Goal: Contribute content: Contribute content

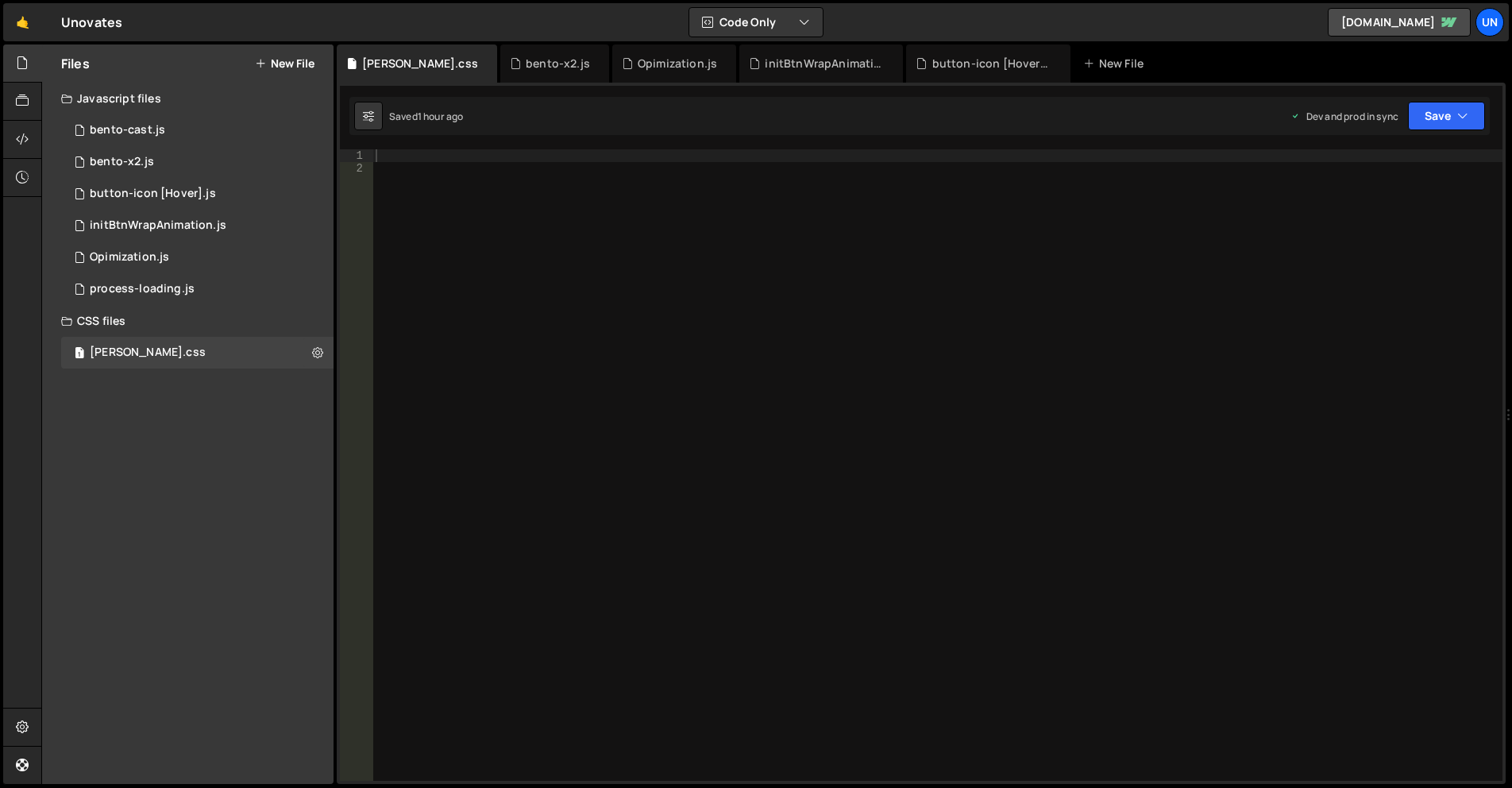
drag, startPoint x: 318, startPoint y: 356, endPoint x: 338, endPoint y: 377, distance: 29.0
click at [318, 355] on icon at bounding box center [318, 351] width 11 height 15
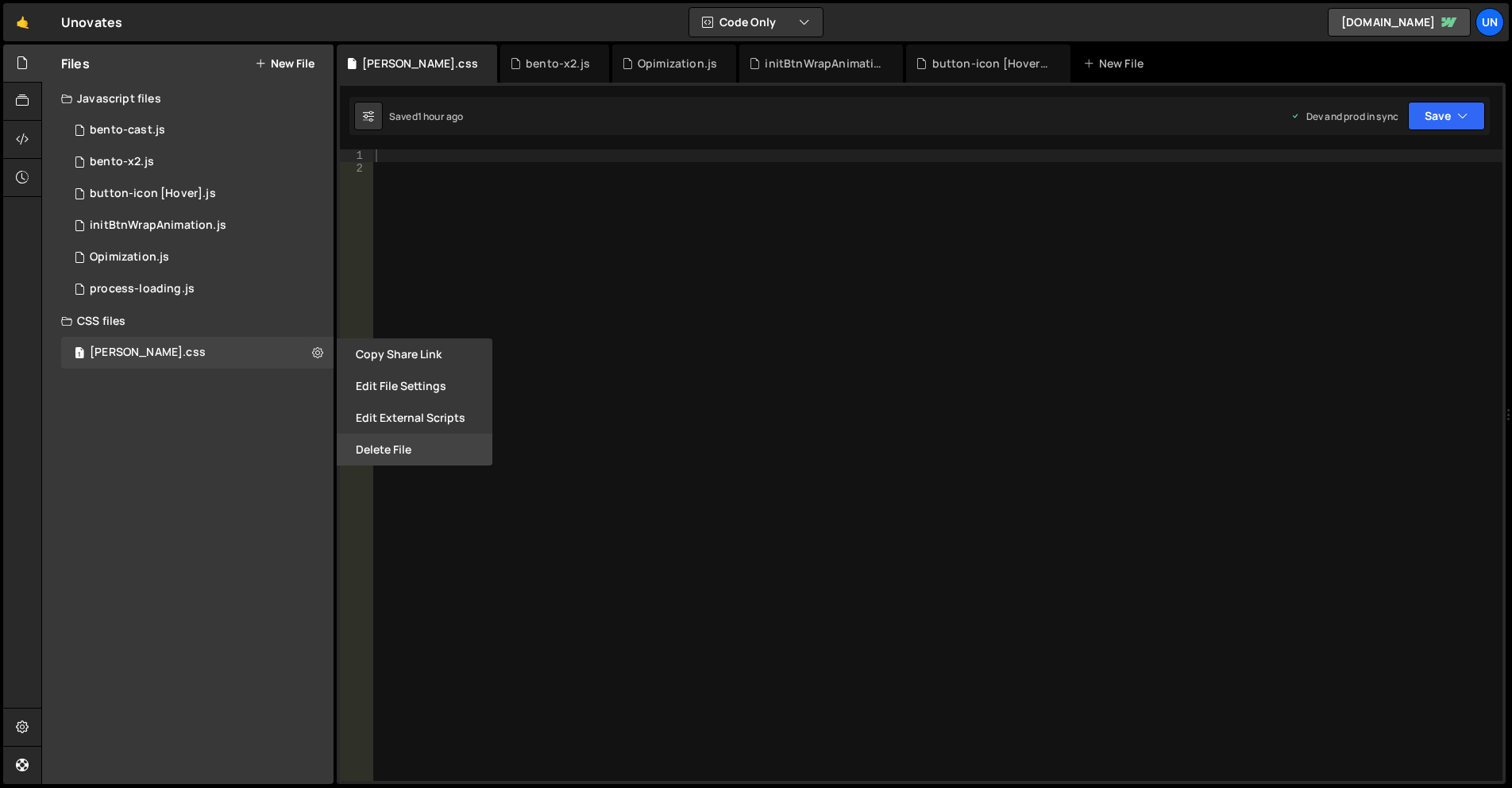
drag, startPoint x: 375, startPoint y: 431, endPoint x: 380, endPoint y: 438, distance: 8.6
click at [377, 434] on div "Copy share link Edit File Settings Edit External Scripts Delete File" at bounding box center [413, 401] width 159 height 127
click at [380, 438] on button "Delete File" at bounding box center [414, 449] width 155 height 32
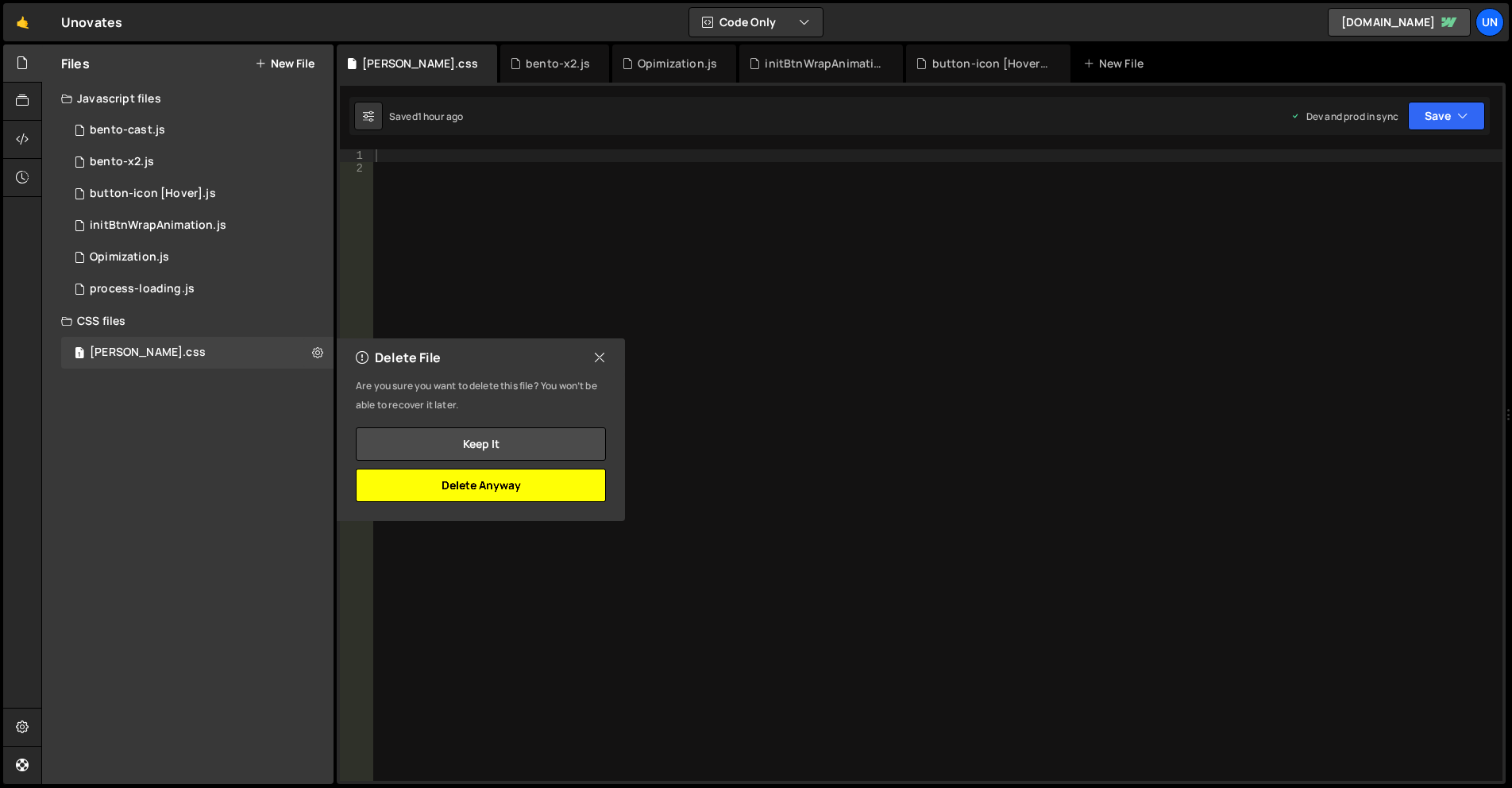
drag, startPoint x: 532, startPoint y: 483, endPoint x: 521, endPoint y: 470, distance: 17.0
click at [532, 483] on button "Delete Anyway" at bounding box center [481, 485] width 250 height 34
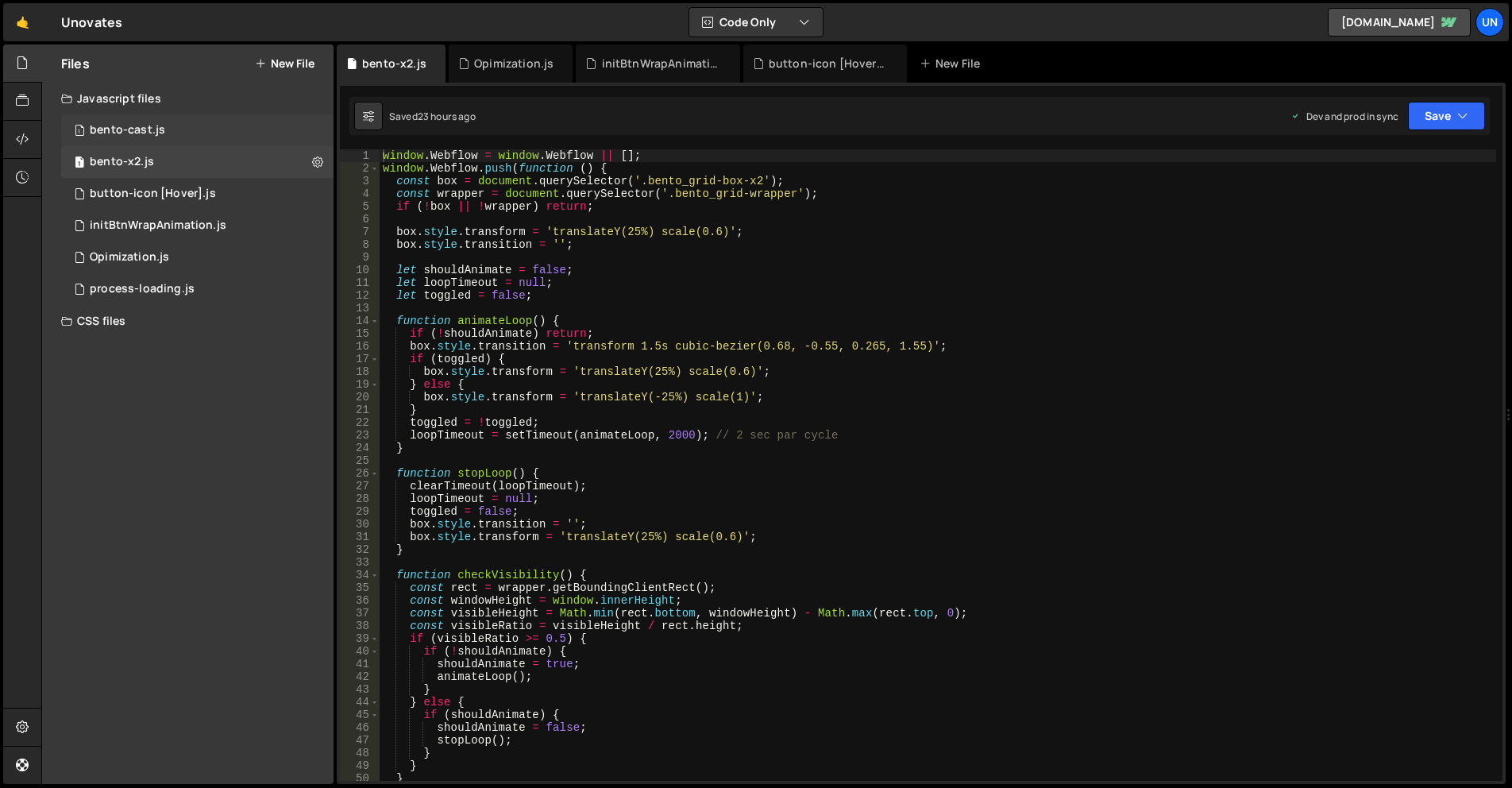
drag, startPoint x: 135, startPoint y: 128, endPoint x: 144, endPoint y: 130, distance: 9.2
click at [135, 128] on div "bento-cast.js" at bounding box center [127, 130] width 75 height 15
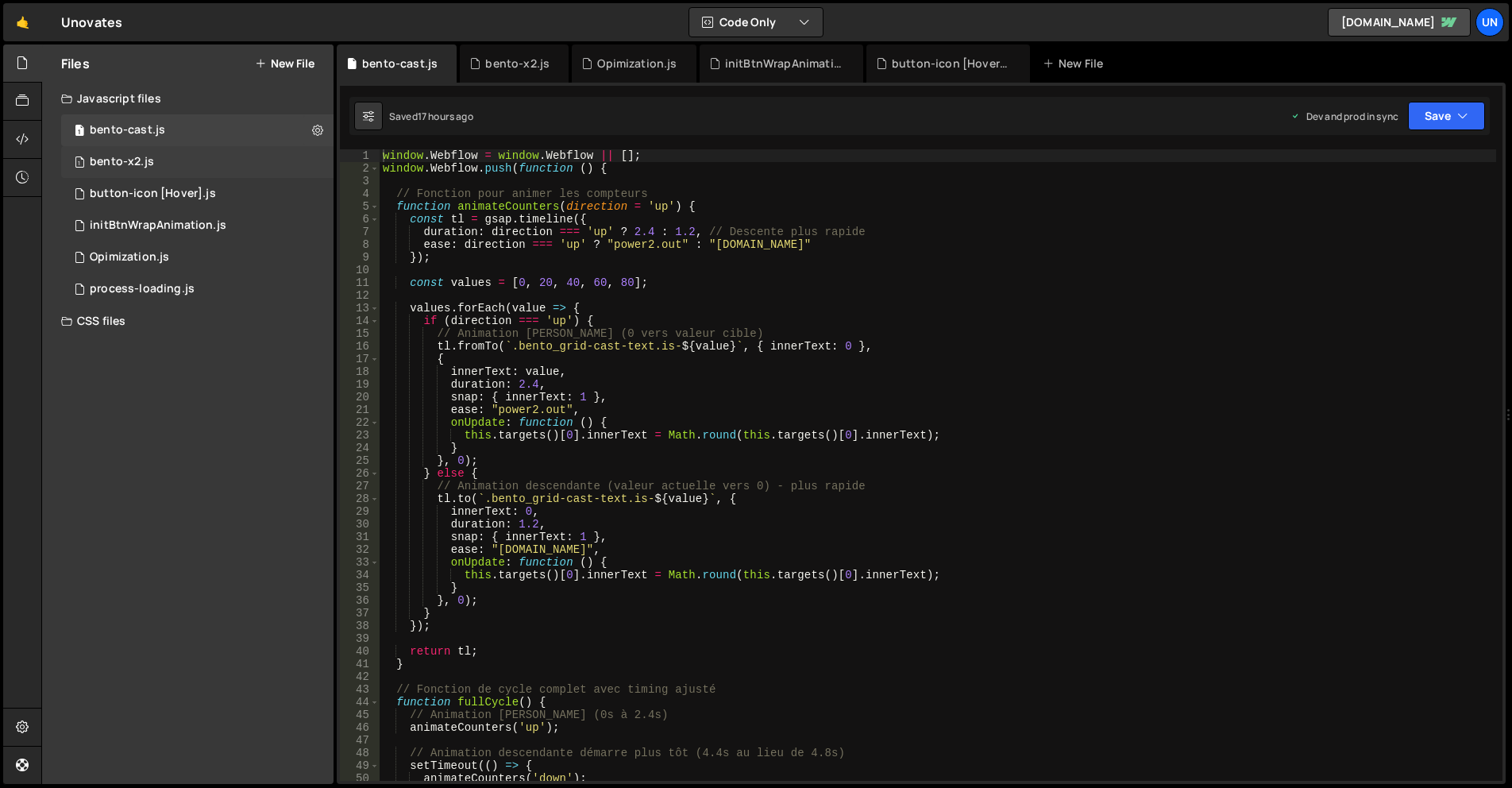
click at [200, 166] on div "1 bento-x2.js 0" at bounding box center [198, 161] width 273 height 32
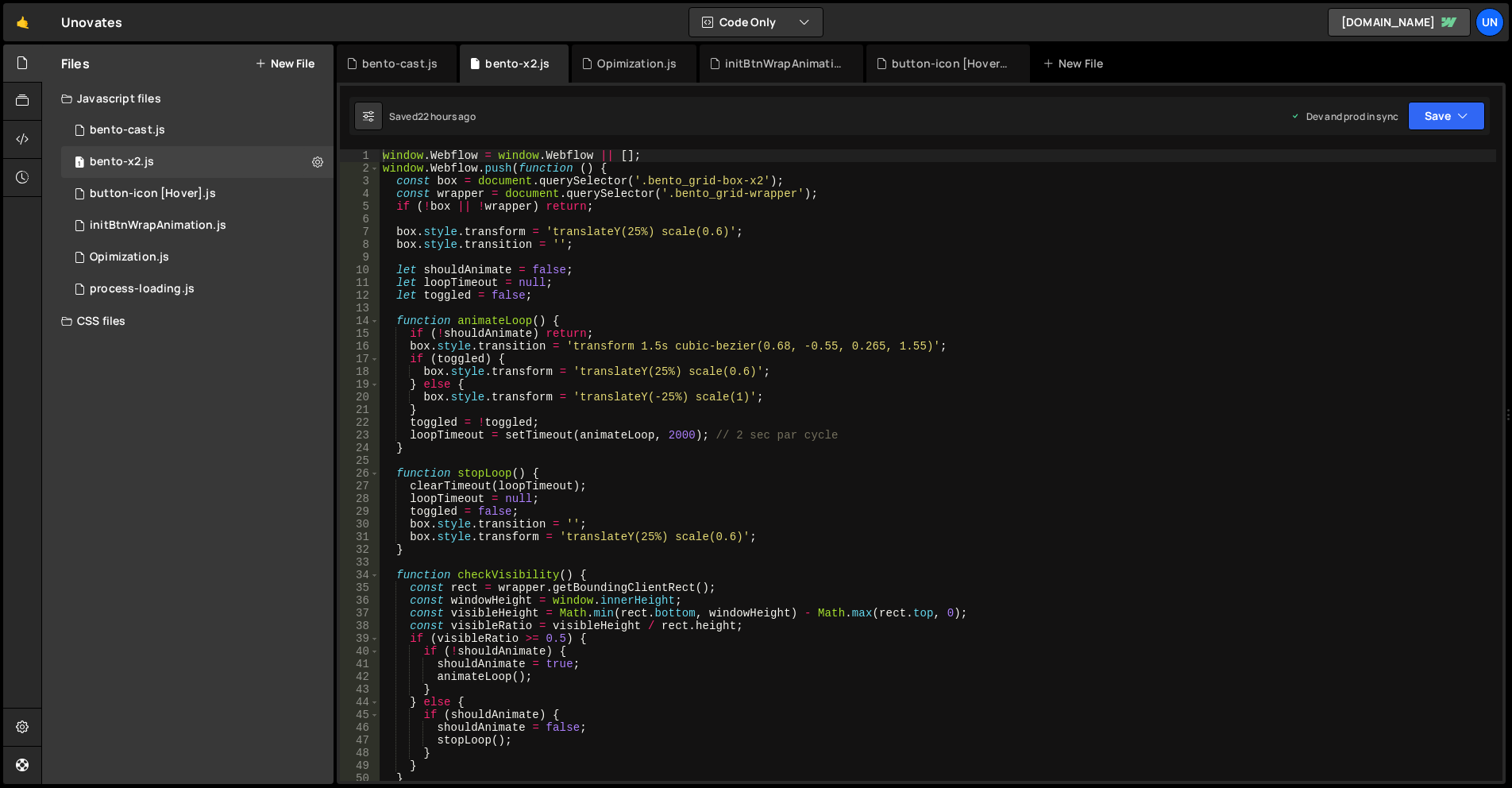
drag, startPoint x: 268, startPoint y: 66, endPoint x: 293, endPoint y: 90, distance: 34.7
click at [268, 66] on button "New File" at bounding box center [284, 63] width 60 height 13
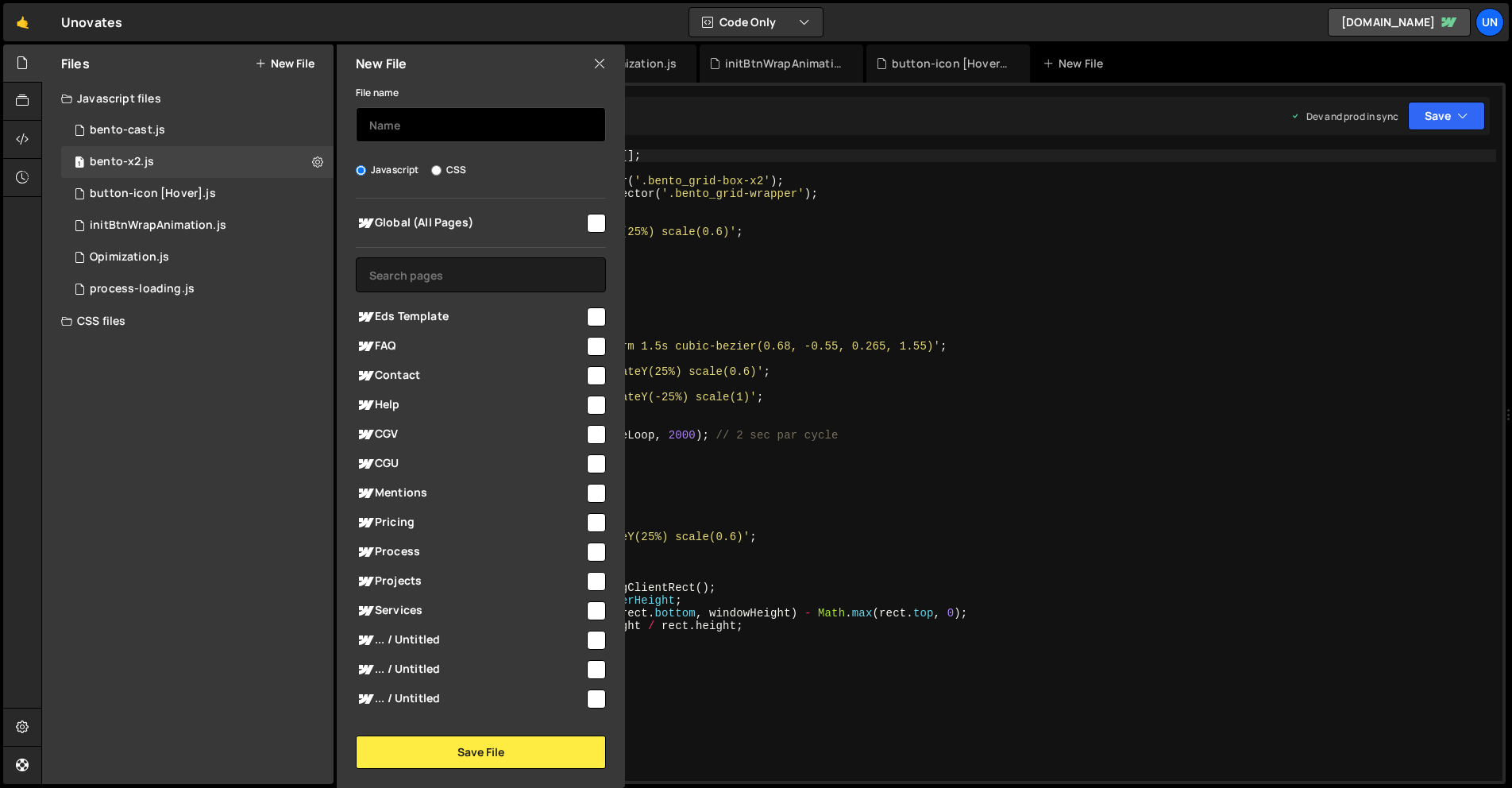
click at [413, 120] on input "text" at bounding box center [481, 124] width 250 height 35
type input "[PERSON_NAME]"
click at [591, 222] on input "checkbox" at bounding box center [596, 224] width 19 height 19
checkbox input "true"
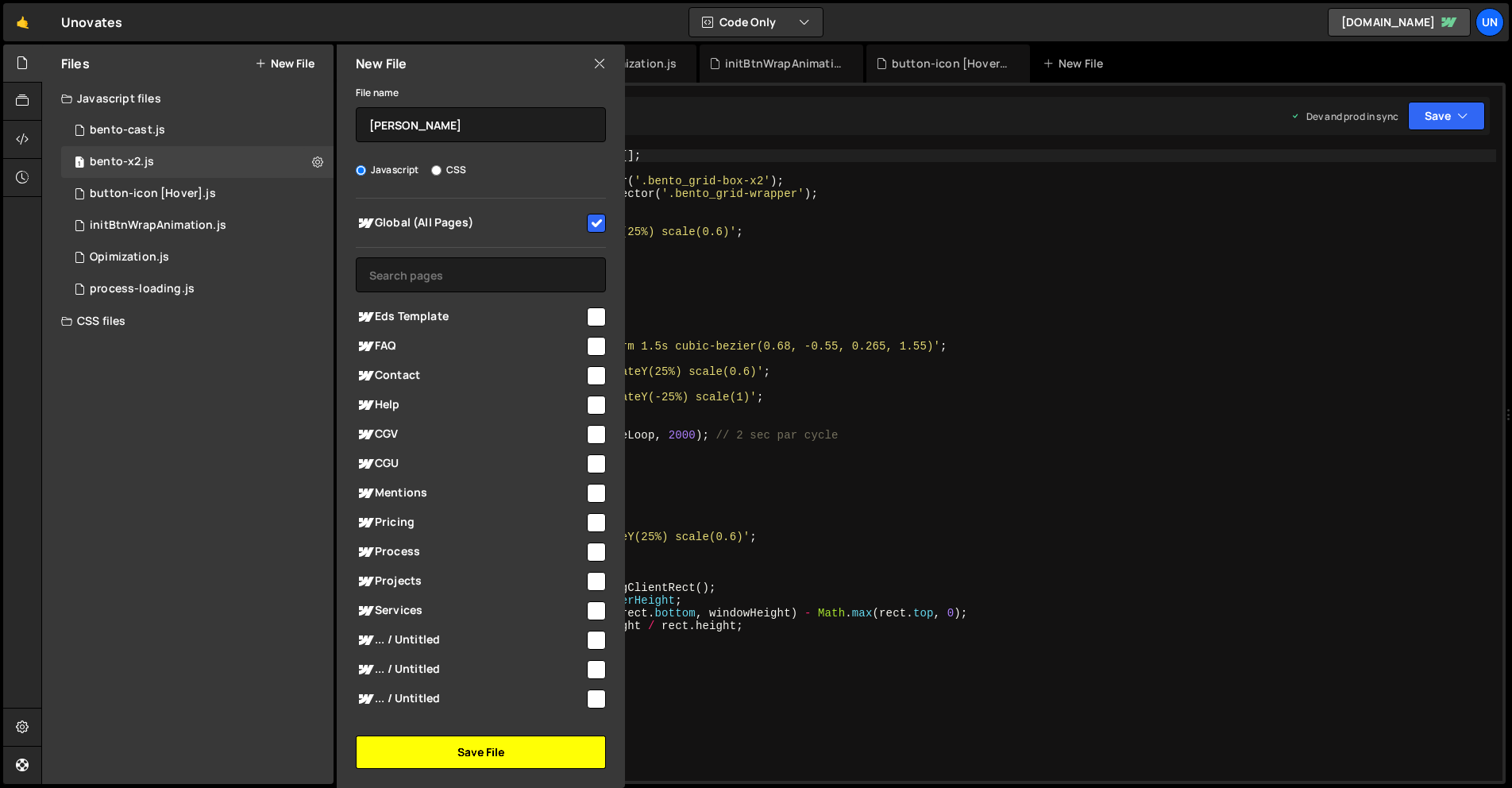
click at [523, 749] on button "Save File" at bounding box center [481, 752] width 250 height 34
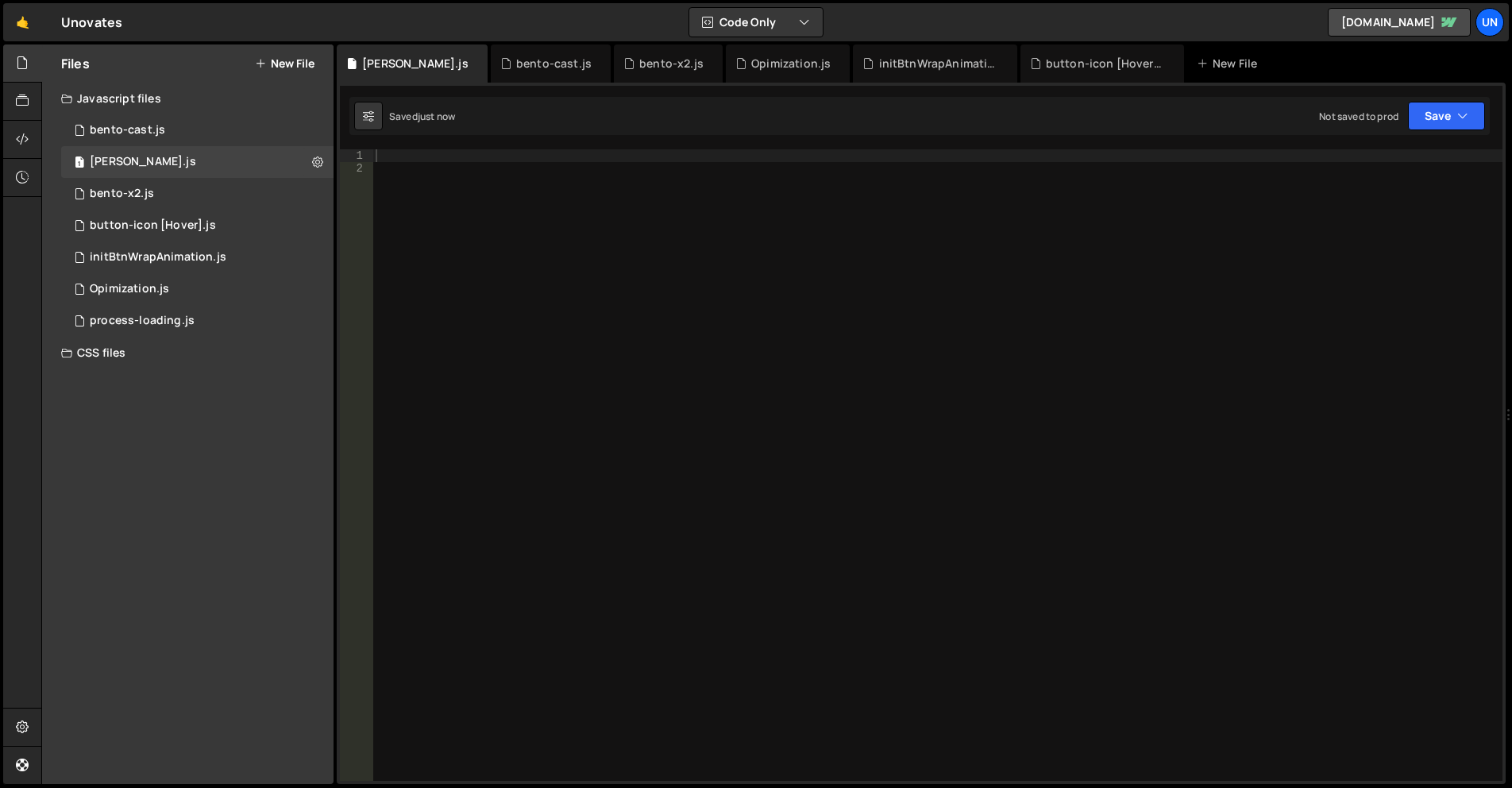
drag, startPoint x: 633, startPoint y: 434, endPoint x: 616, endPoint y: 440, distance: 18.0
click at [633, 434] on div at bounding box center [937, 477] width 1130 height 657
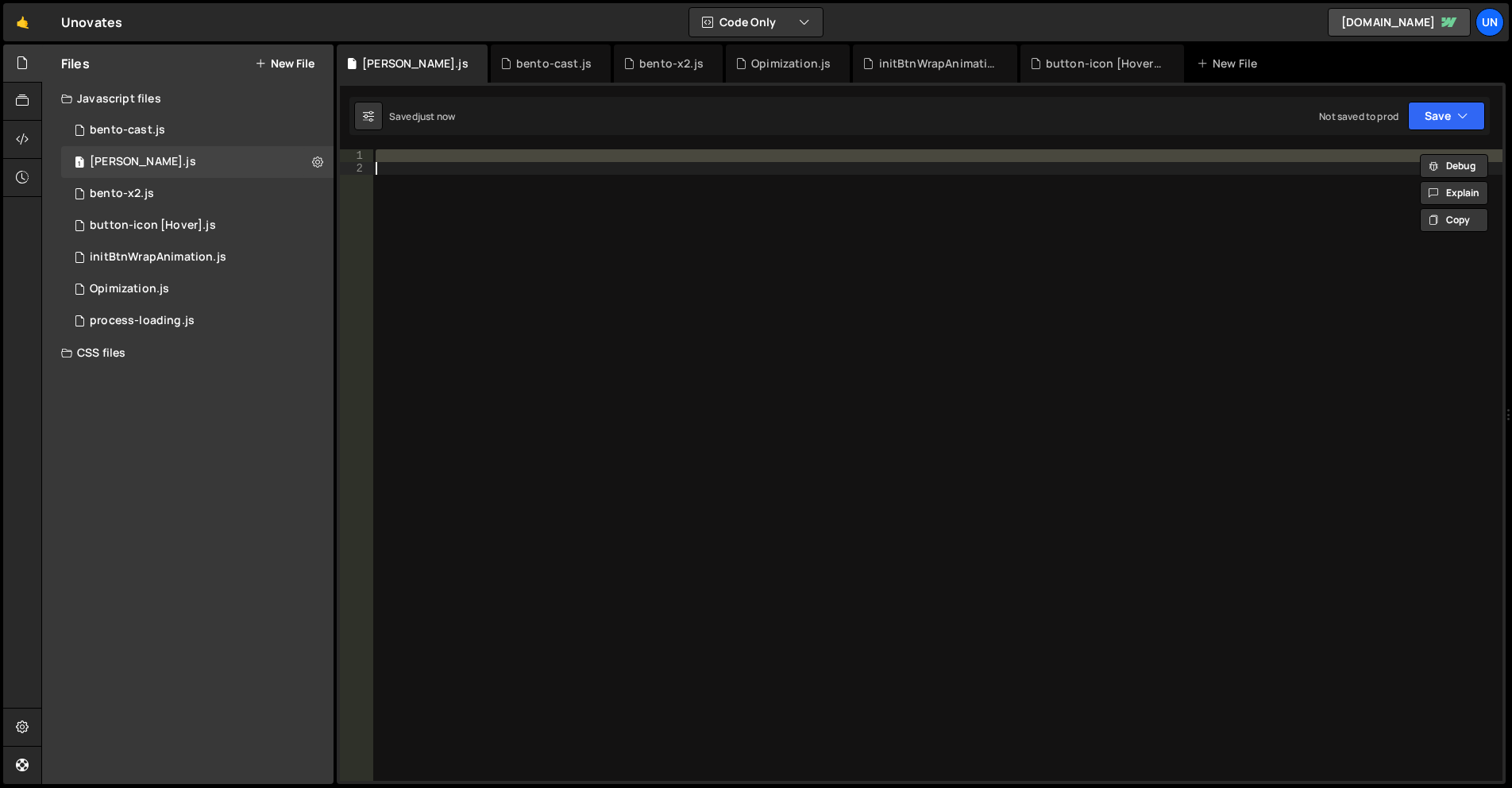
paste textarea
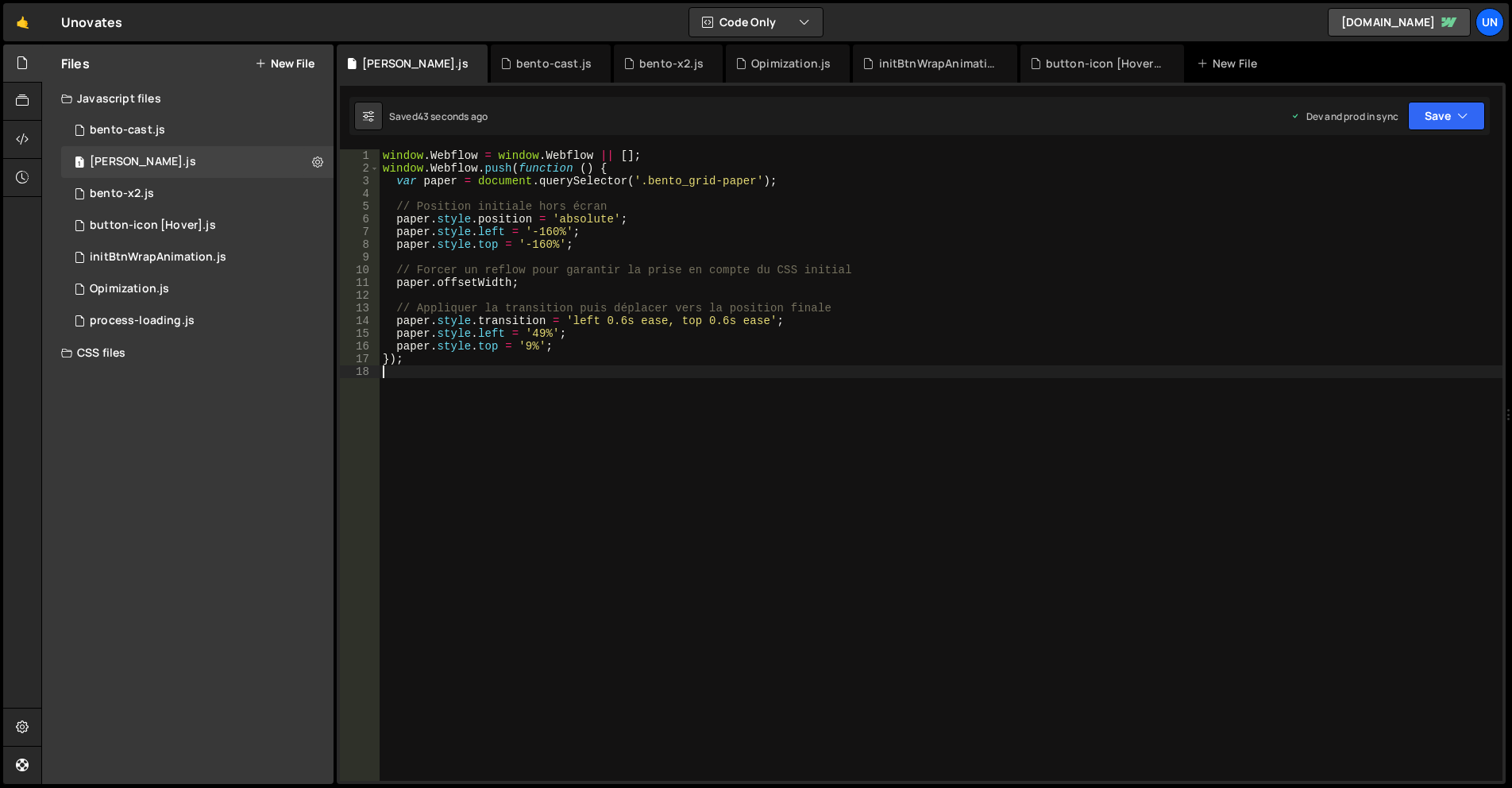
click at [695, 350] on div "window . Webflow = window . Webflow || [ ] ; window . Webflow . push ( function…" at bounding box center [941, 477] width 1123 height 657
type textarea "[DOMAIN_NAME] = '9%';"
click at [586, 258] on div "window . Webflow = window . Webflow || [ ] ; window . Webflow . push ( function…" at bounding box center [941, 477] width 1123 height 657
type textarea "});"
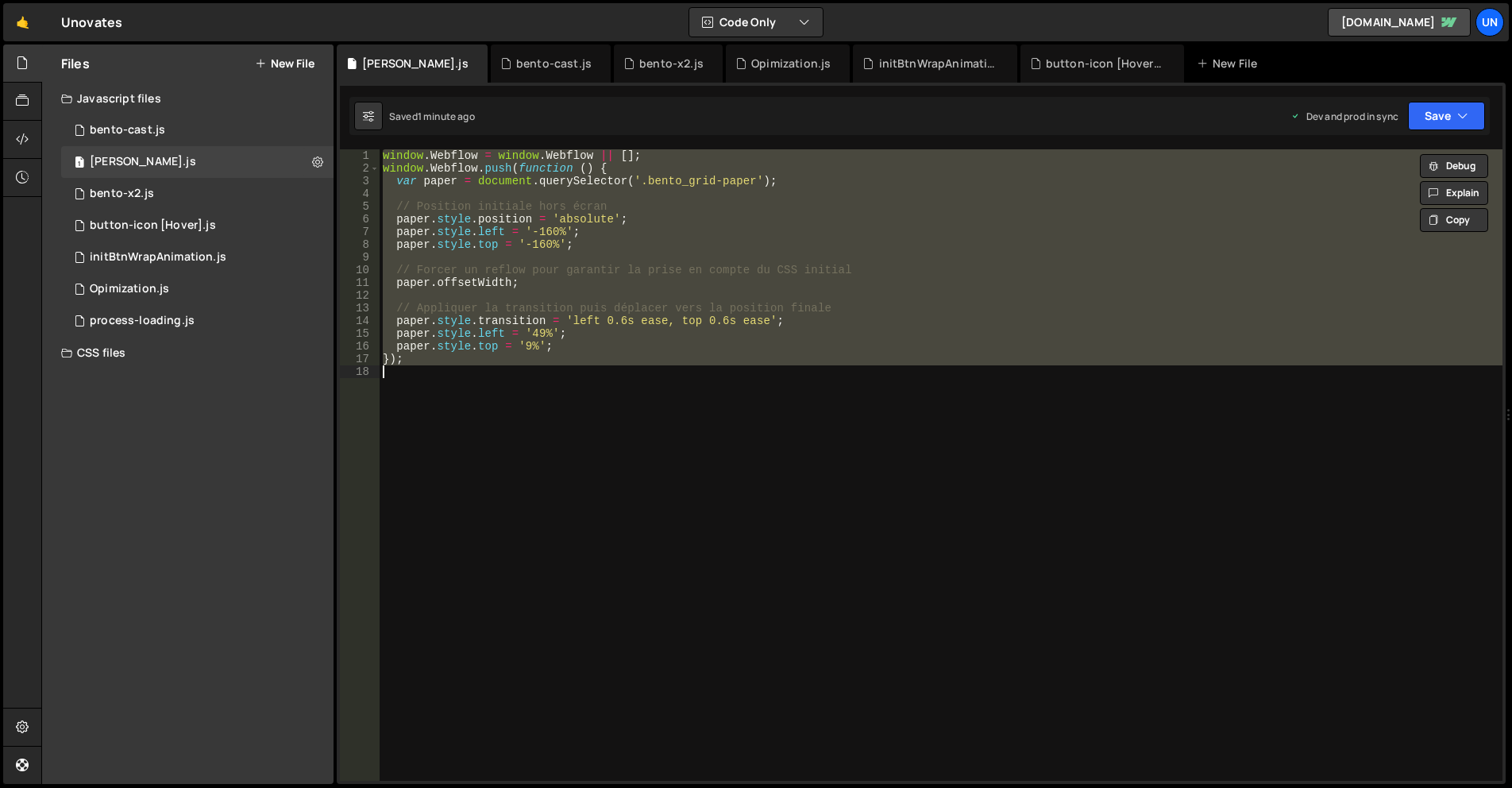
paste textarea
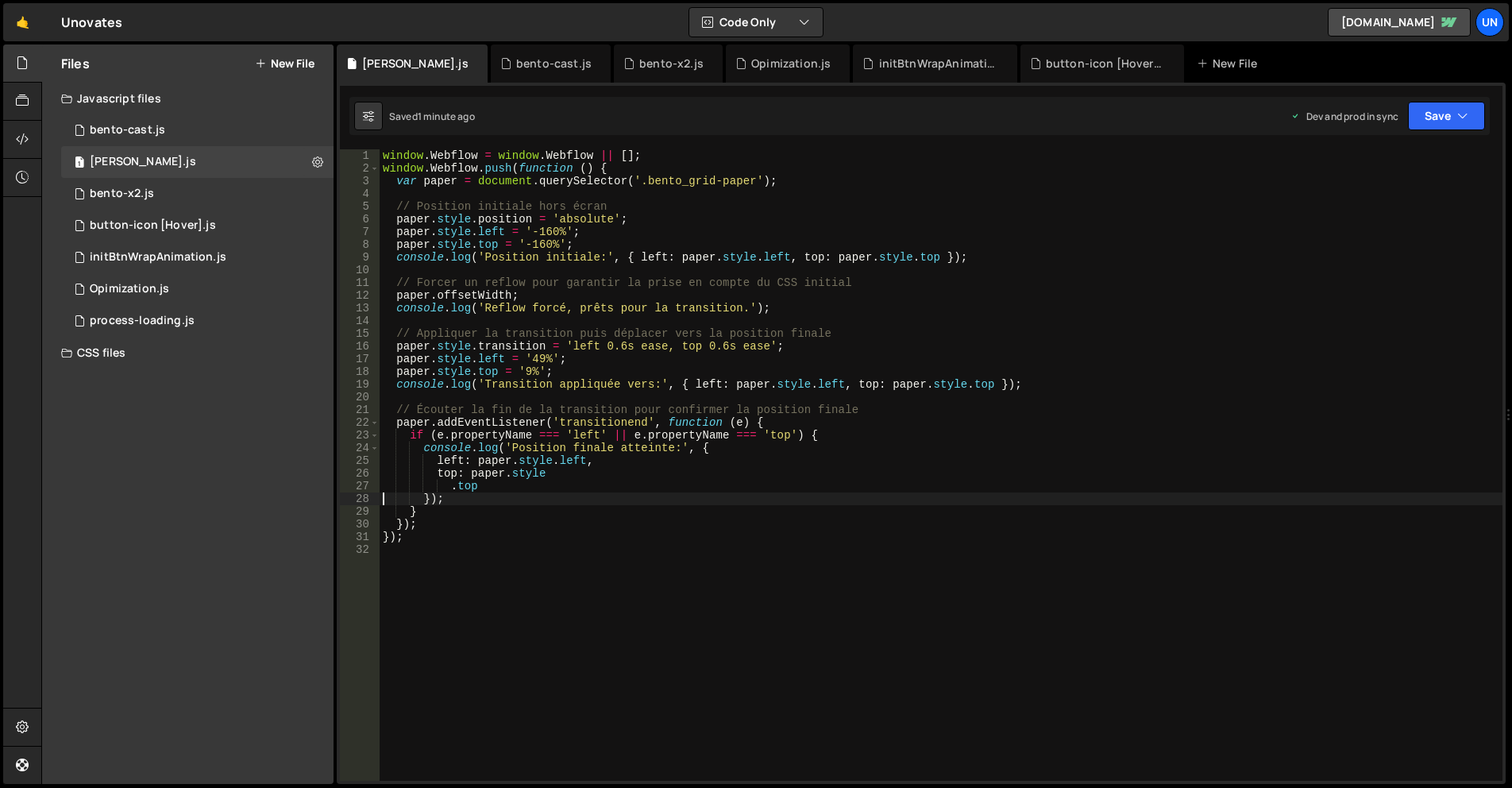
click at [641, 178] on div "window . Webflow = window . Webflow || [ ] ; window . Webflow . push ( function…" at bounding box center [941, 477] width 1123 height 657
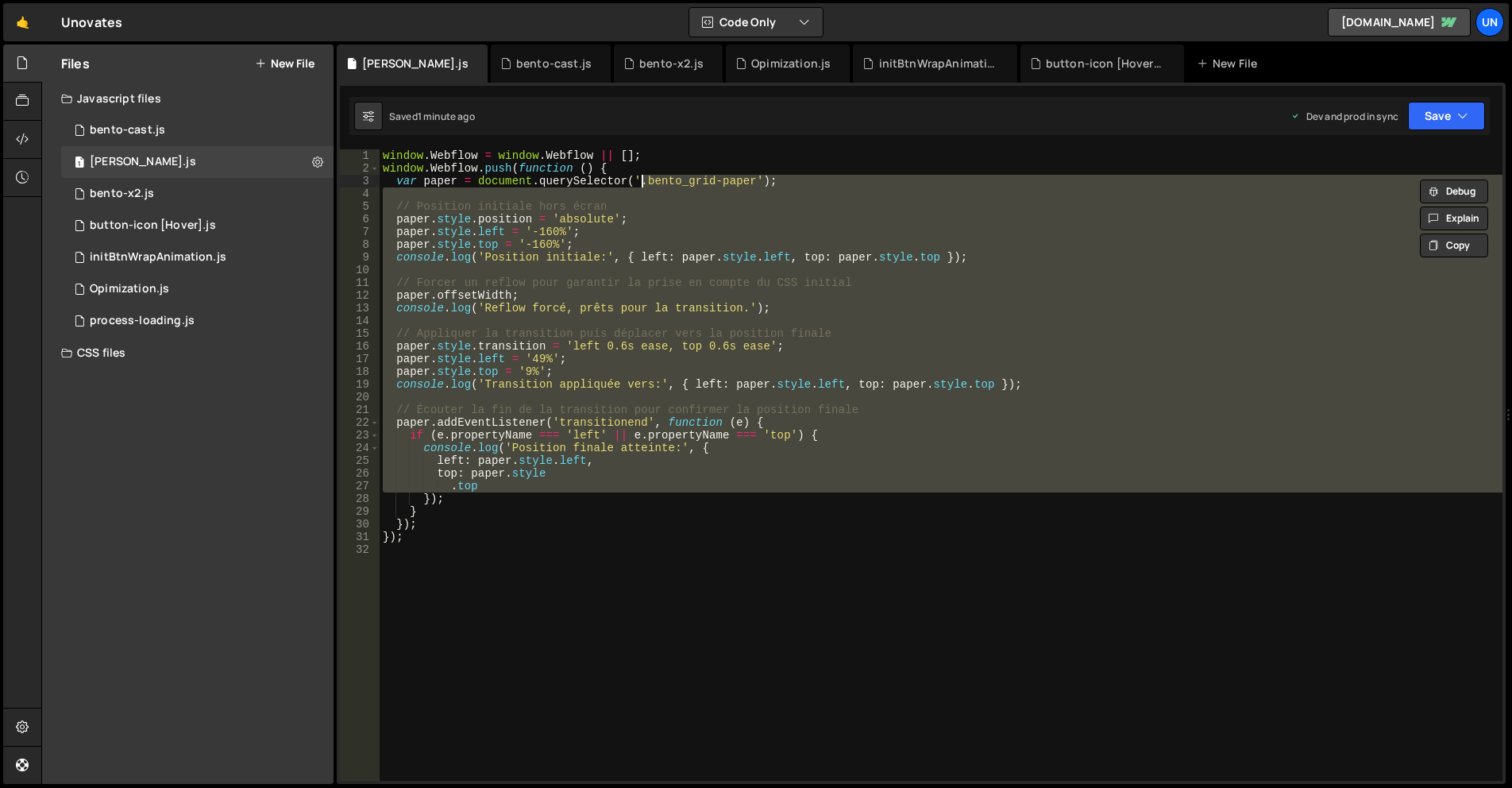
click at [656, 178] on div "window . Webflow = window . Webflow || [ ] ; window . Webflow . push ( function…" at bounding box center [941, 465] width 1123 height 632
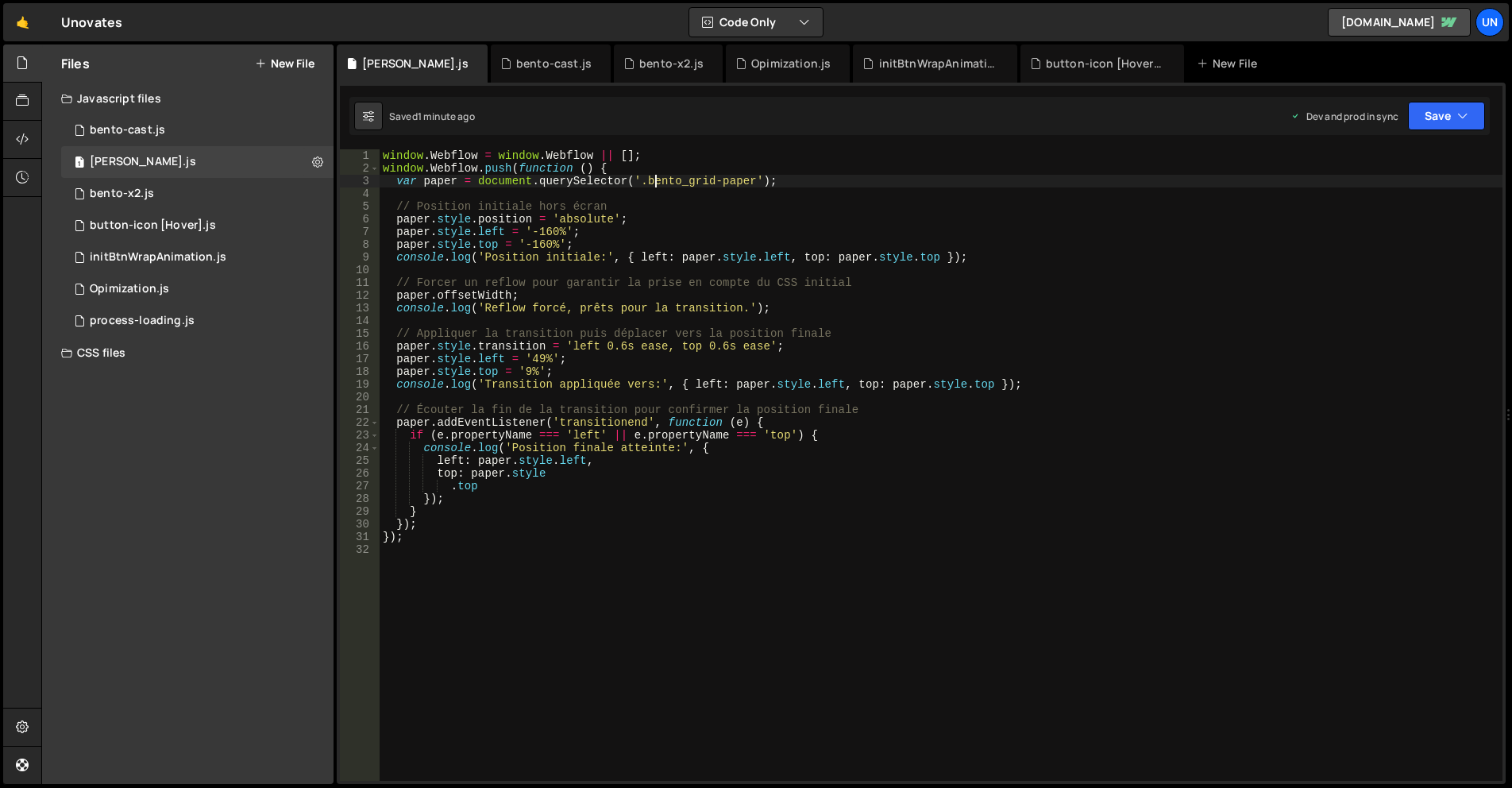
drag, startPoint x: 642, startPoint y: 178, endPoint x: 684, endPoint y: 179, distance: 42.0
click at [642, 178] on div "window . Webflow = window . Webflow || [ ] ; window . Webflow . push ( function…" at bounding box center [941, 477] width 1123 height 657
click at [747, 180] on div "window . Webflow = window . Webflow || [ ] ; window . Webflow . push ( function…" at bounding box center [941, 477] width 1123 height 657
paste textarea "-wrapper"
type textarea "var paper = document.querySelector('.bento_grid-paper-wrapper');"
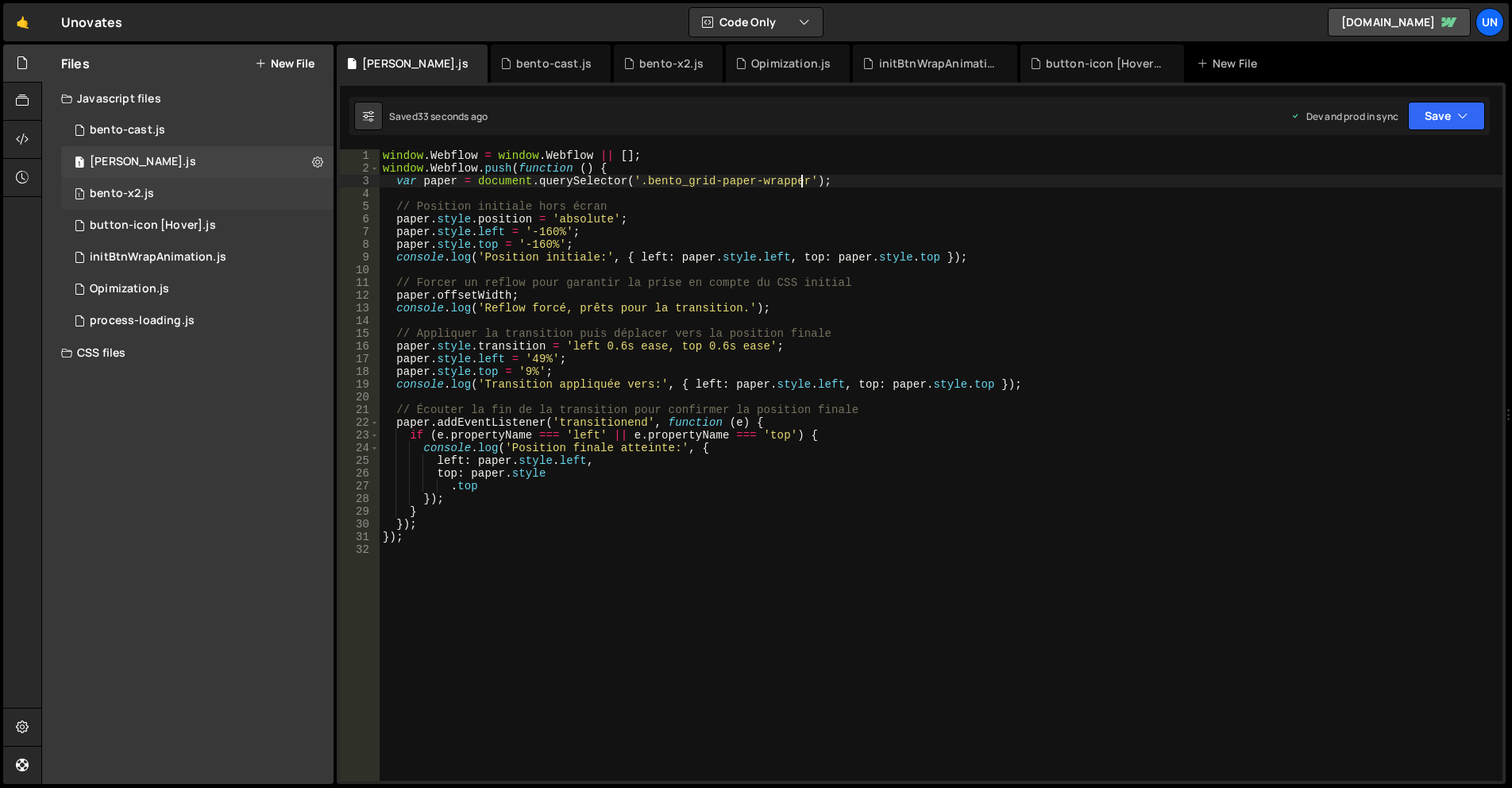
click at [167, 204] on div "1 bento-x2.js 0" at bounding box center [198, 193] width 273 height 32
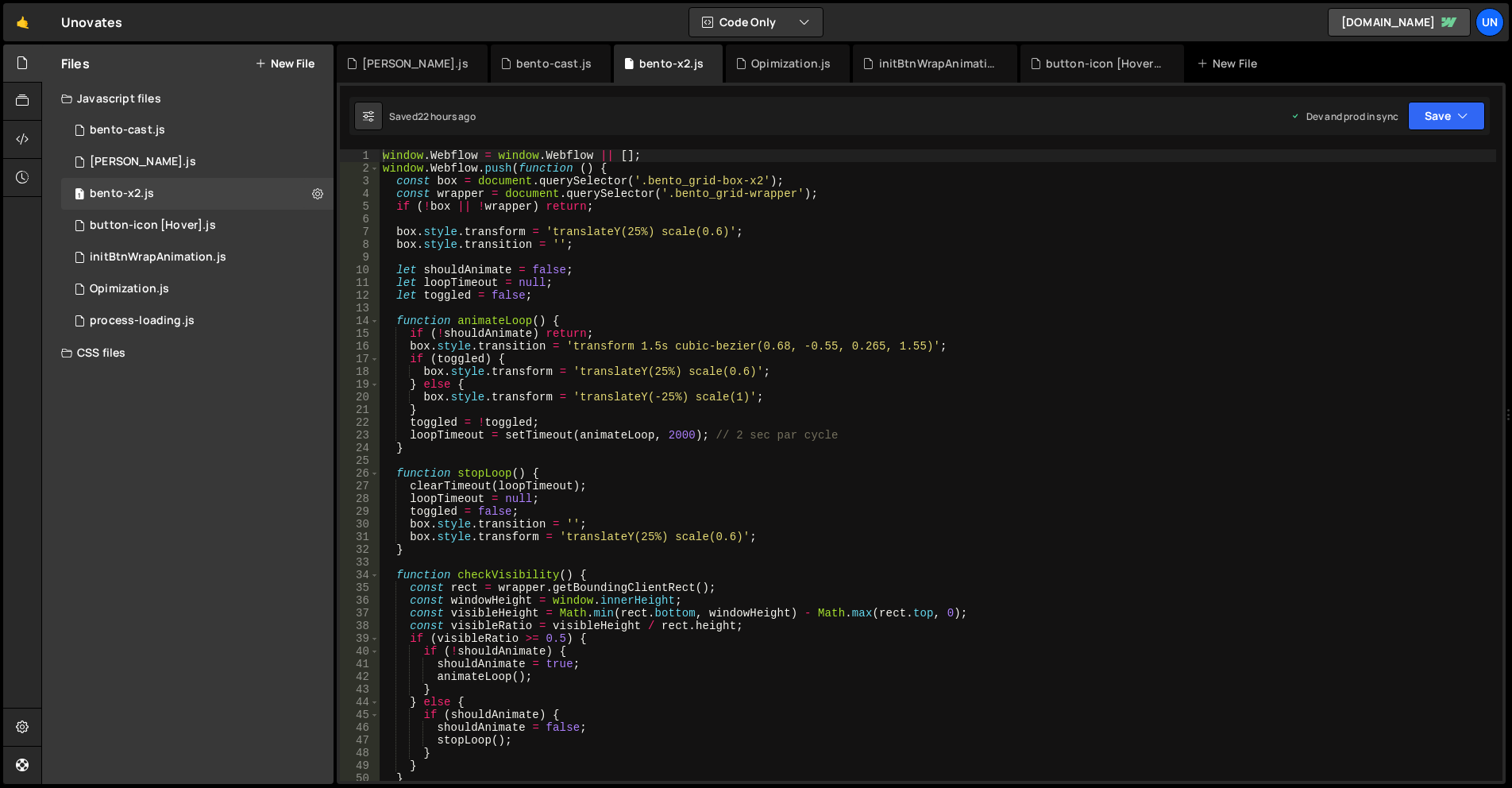
type textarea "box.style.transition = 'transform 1.5s cubic-bezier(0.68, -0.55, 0.265, 1.55)';"
drag, startPoint x: 569, startPoint y: 344, endPoint x: 923, endPoint y: 342, distance: 354.0
click at [923, 342] on div "window . Webflow = window . Webflow || [ ] ; window . Webflow . push ( function…" at bounding box center [938, 477] width 1117 height 657
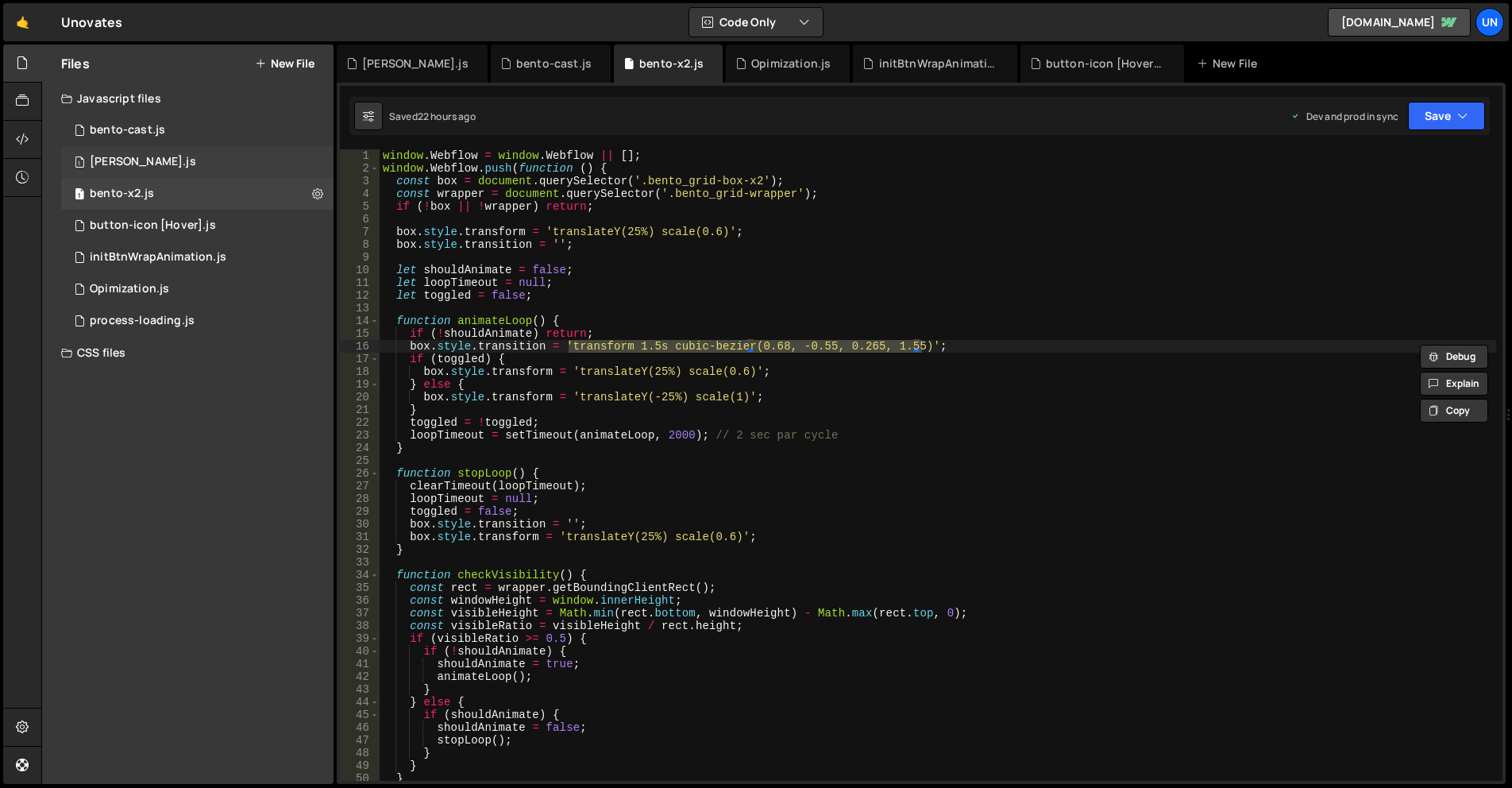
click at [187, 164] on div "1 [PERSON_NAME].js 0" at bounding box center [198, 161] width 273 height 32
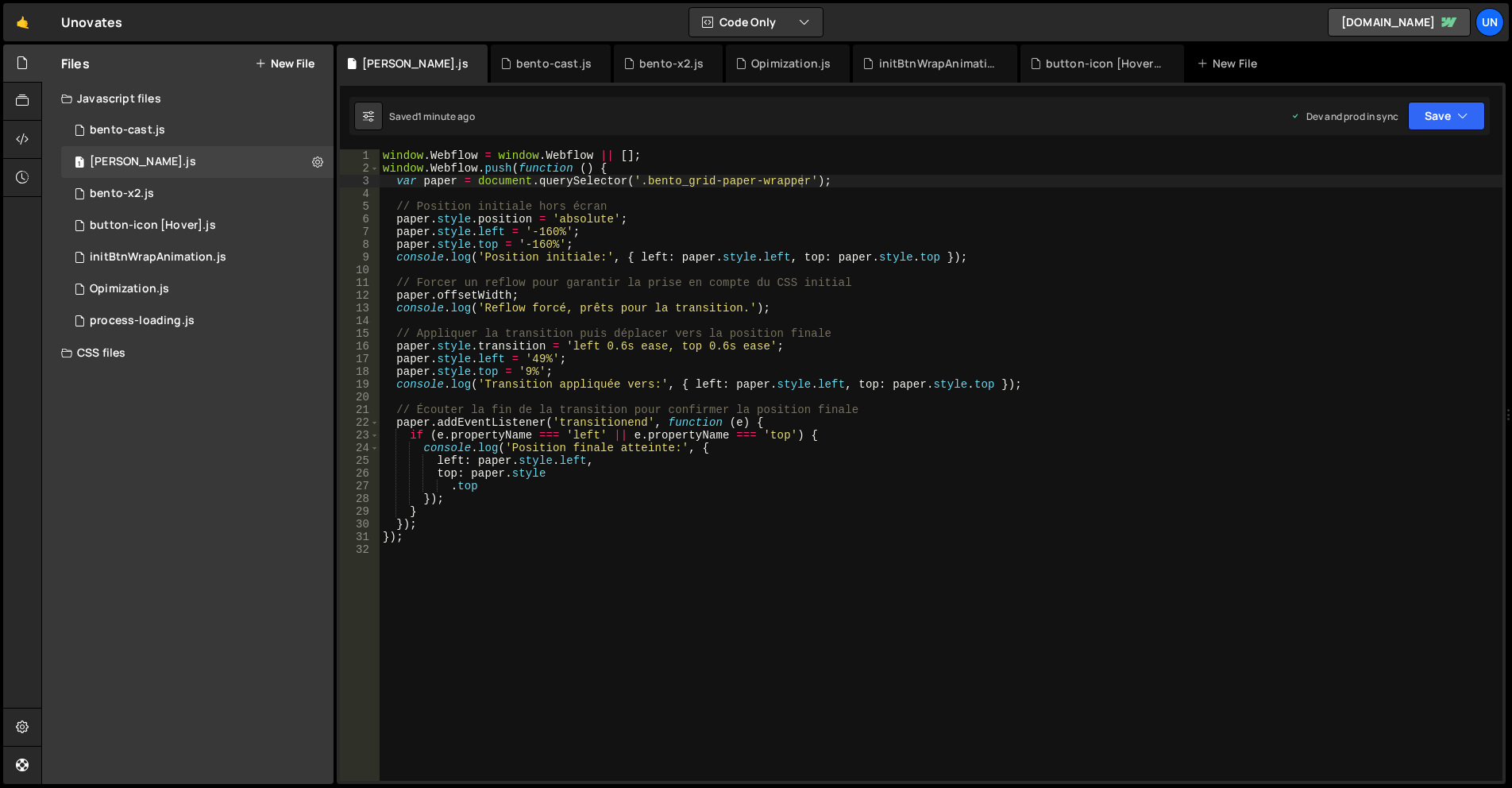
click at [734, 367] on div "window . Webflow = window . Webflow || [ ] ; window . Webflow . push ( function…" at bounding box center [941, 477] width 1123 height 657
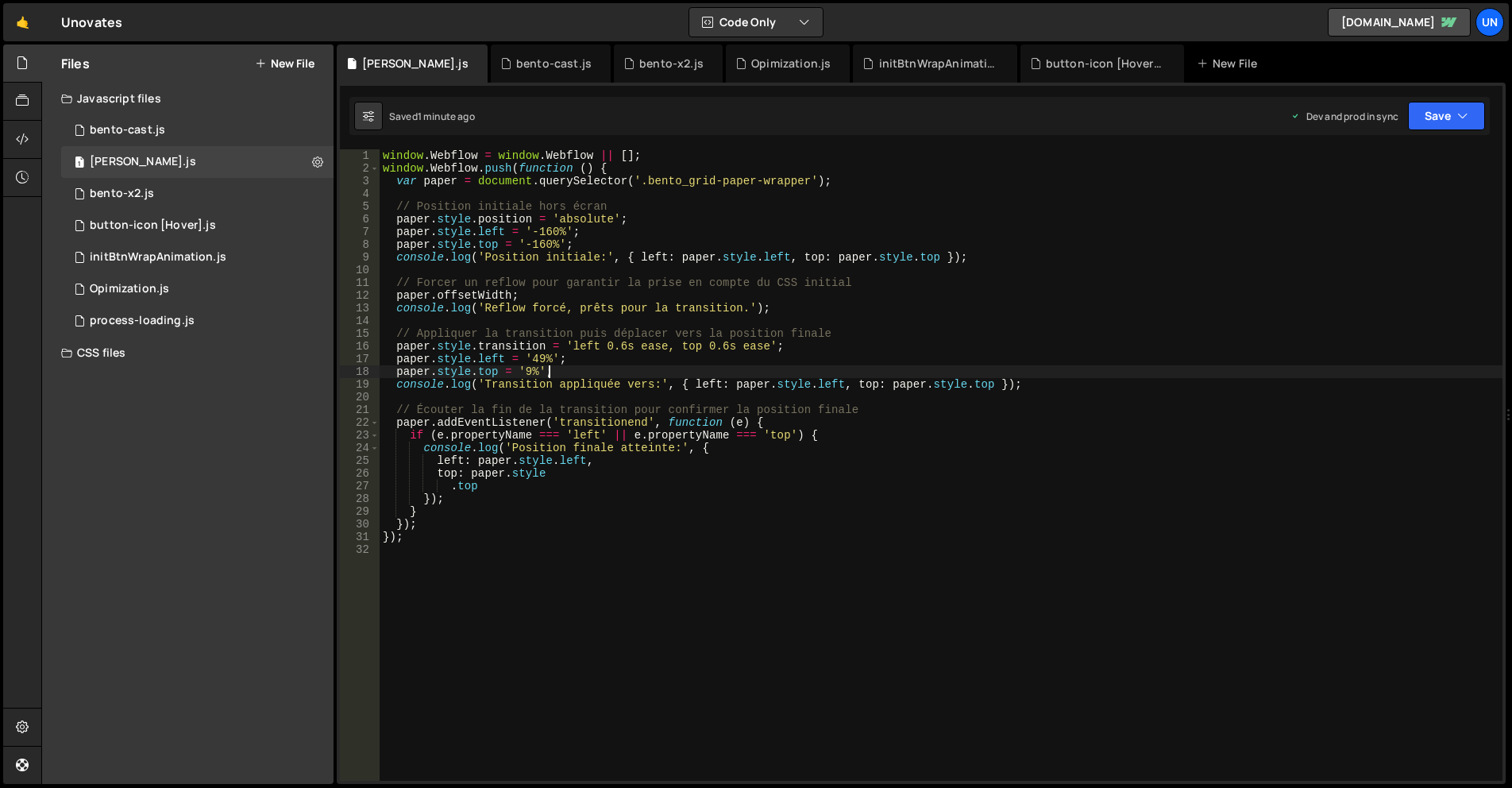
type textarea "});"
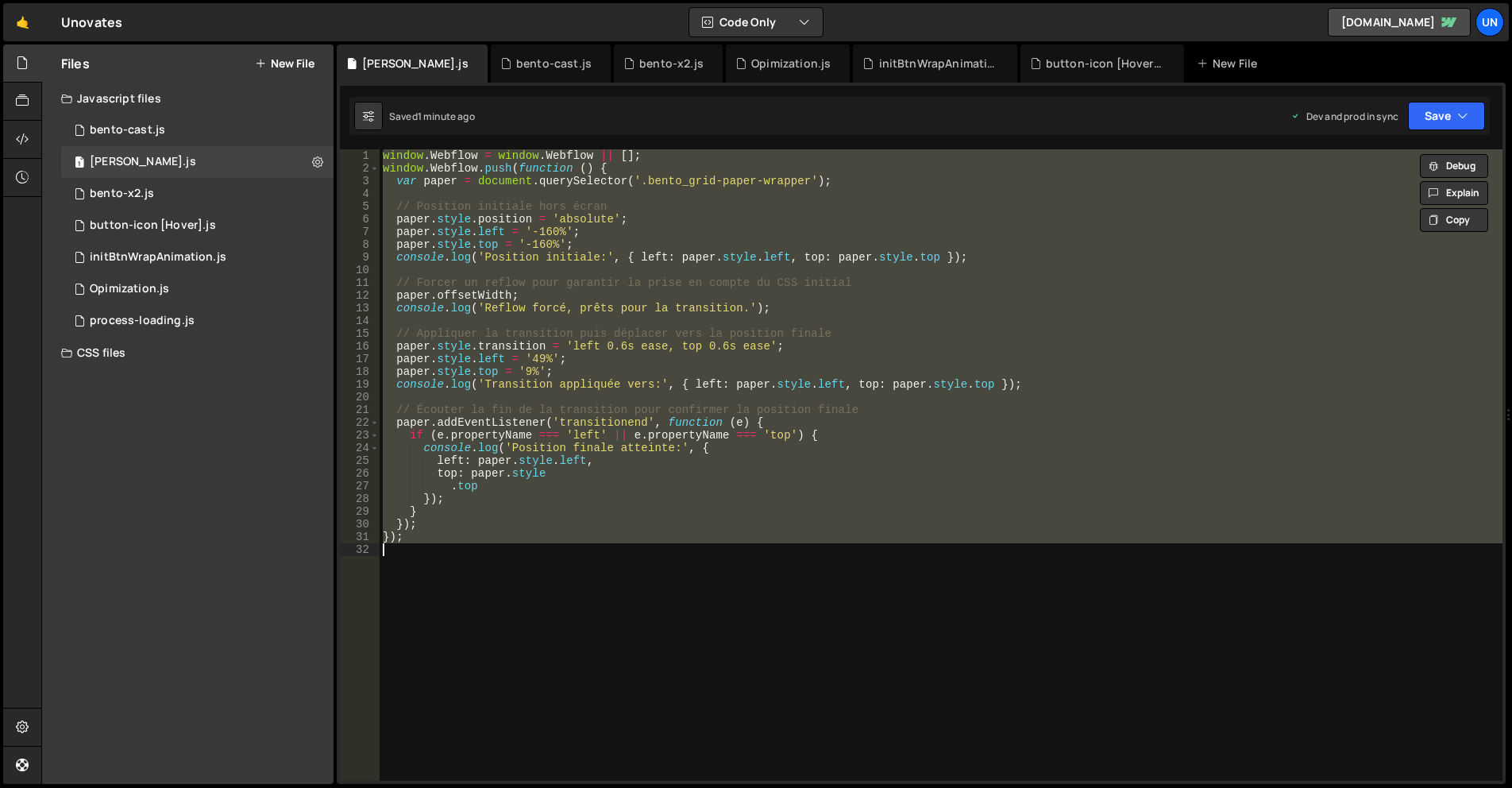
paste textarea
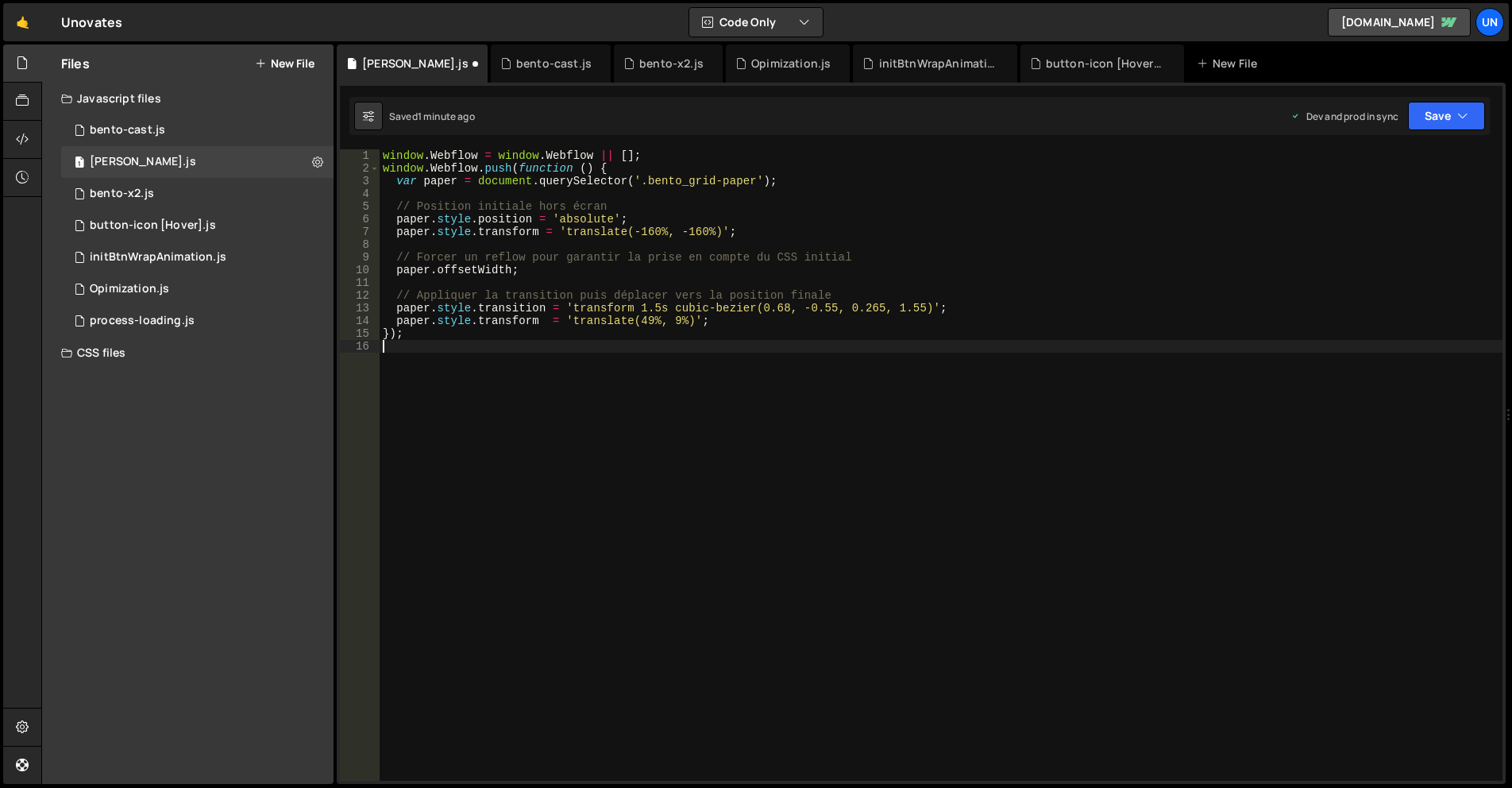
click at [750, 184] on div "window . Webflow = window . Webflow || [ ] ; window . Webflow . push ( function…" at bounding box center [941, 477] width 1123 height 657
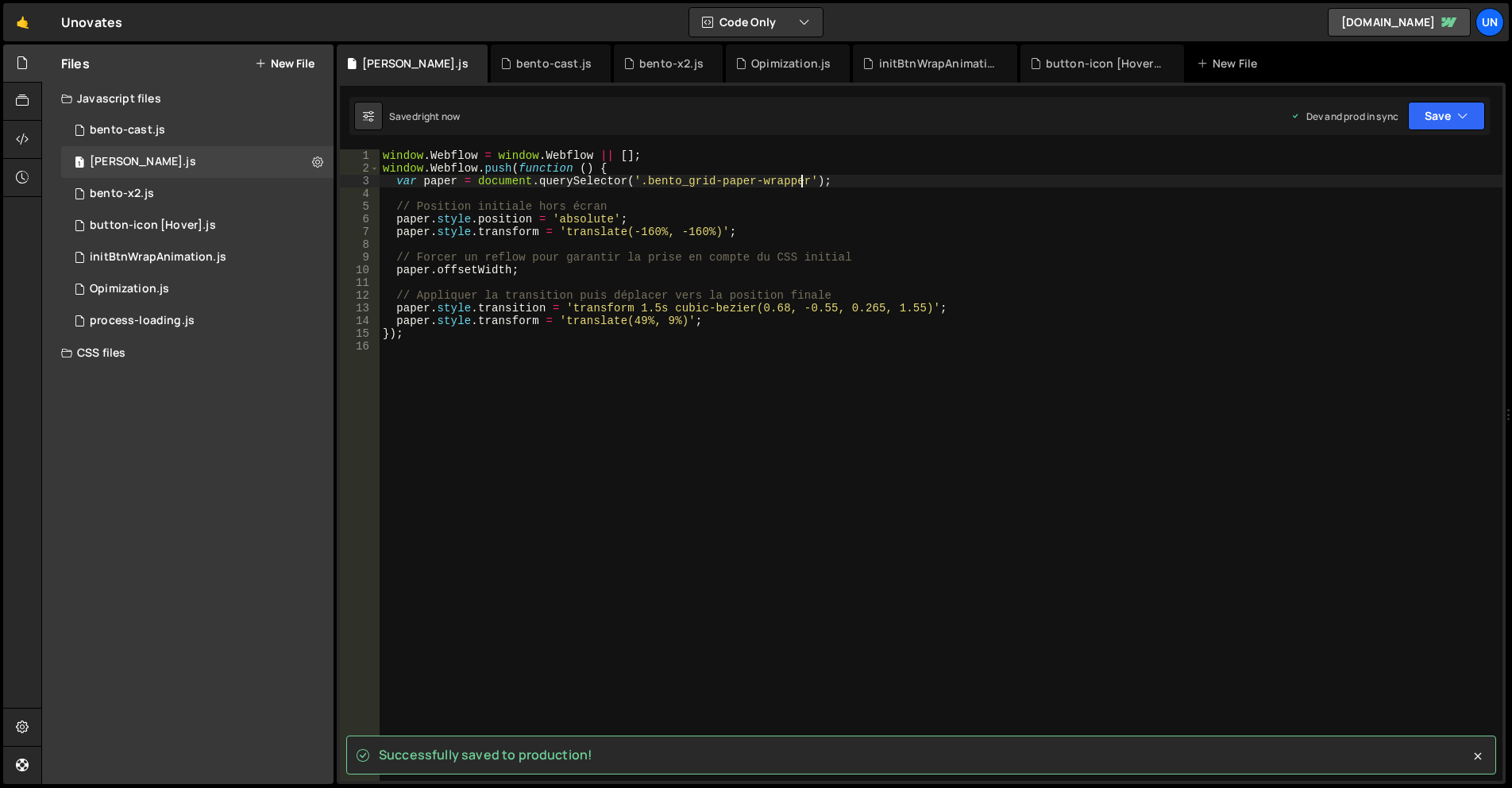
type textarea "var paper = document.querySelector('.bento_grid-paper-wrapper');"
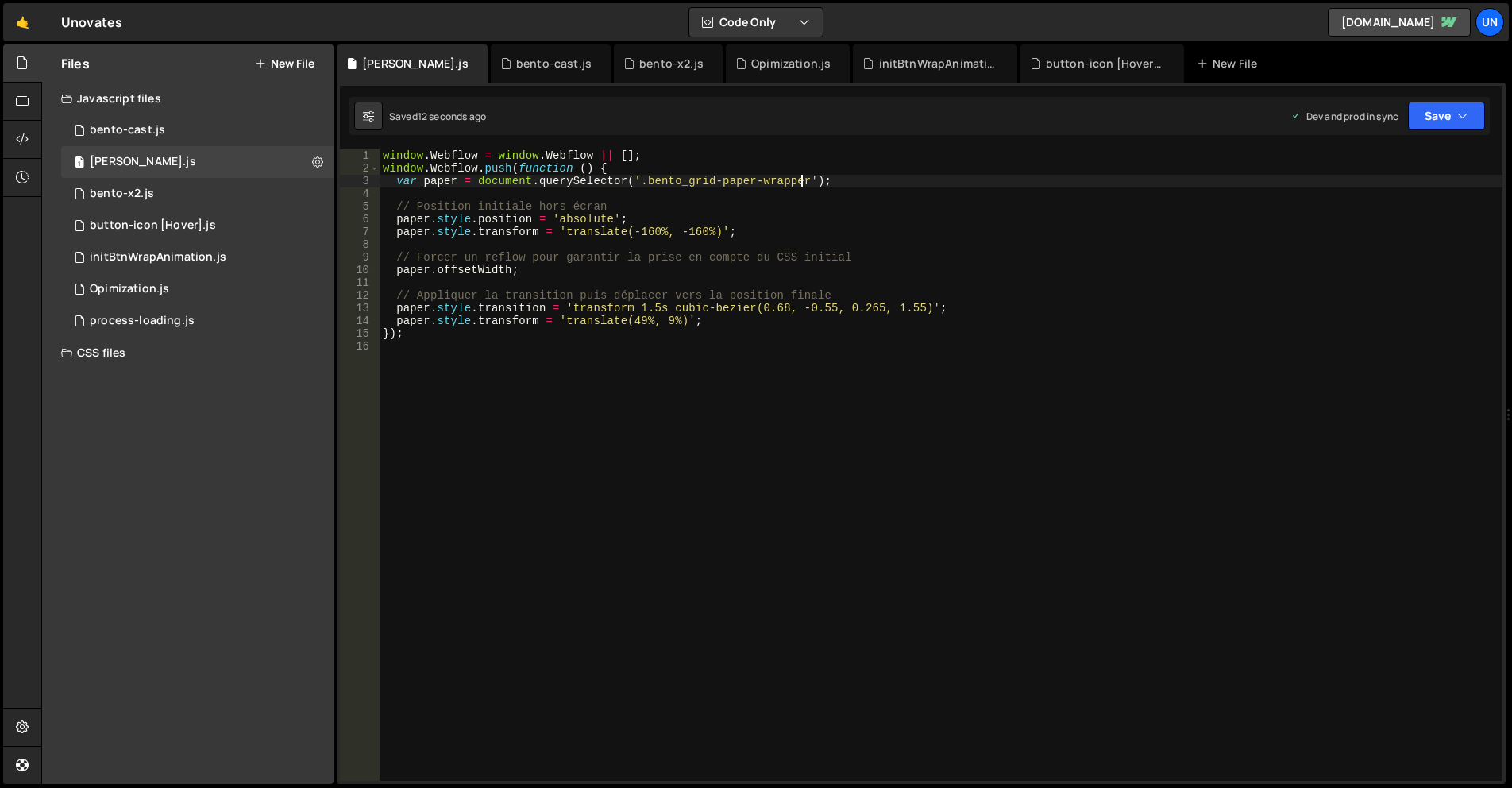
click at [874, 373] on div "window . Webflow = window . Webflow || [ ] ; window . Webflow . push ( function…" at bounding box center [941, 477] width 1123 height 657
click at [900, 510] on div "window . Webflow = window . Webflow || [ ] ; window . Webflow . push ( function…" at bounding box center [941, 477] width 1123 height 657
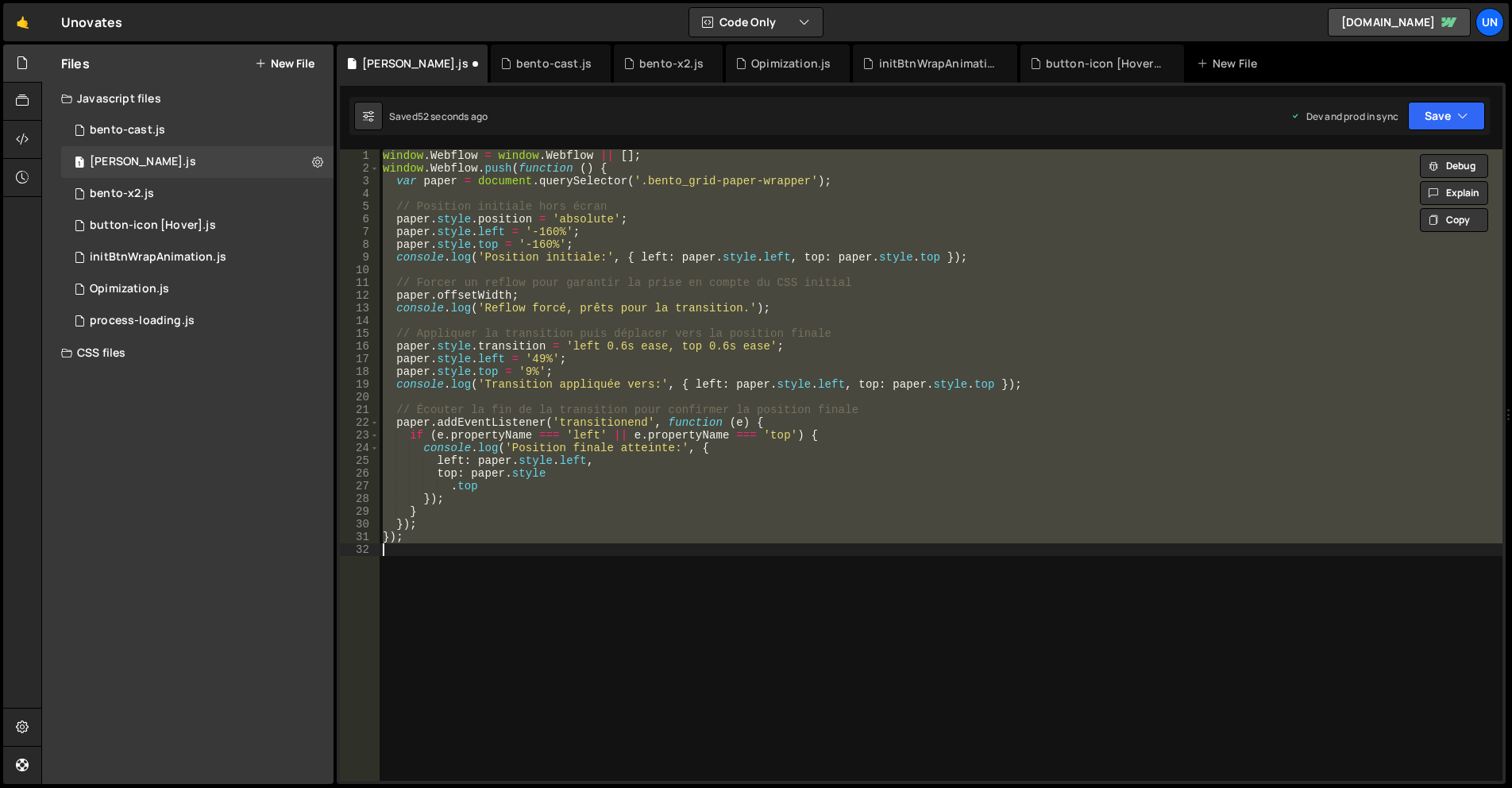
click at [530, 224] on div "window . Webflow = window . Webflow || [ ] ; window . Webflow . push ( function…" at bounding box center [941, 465] width 1123 height 632
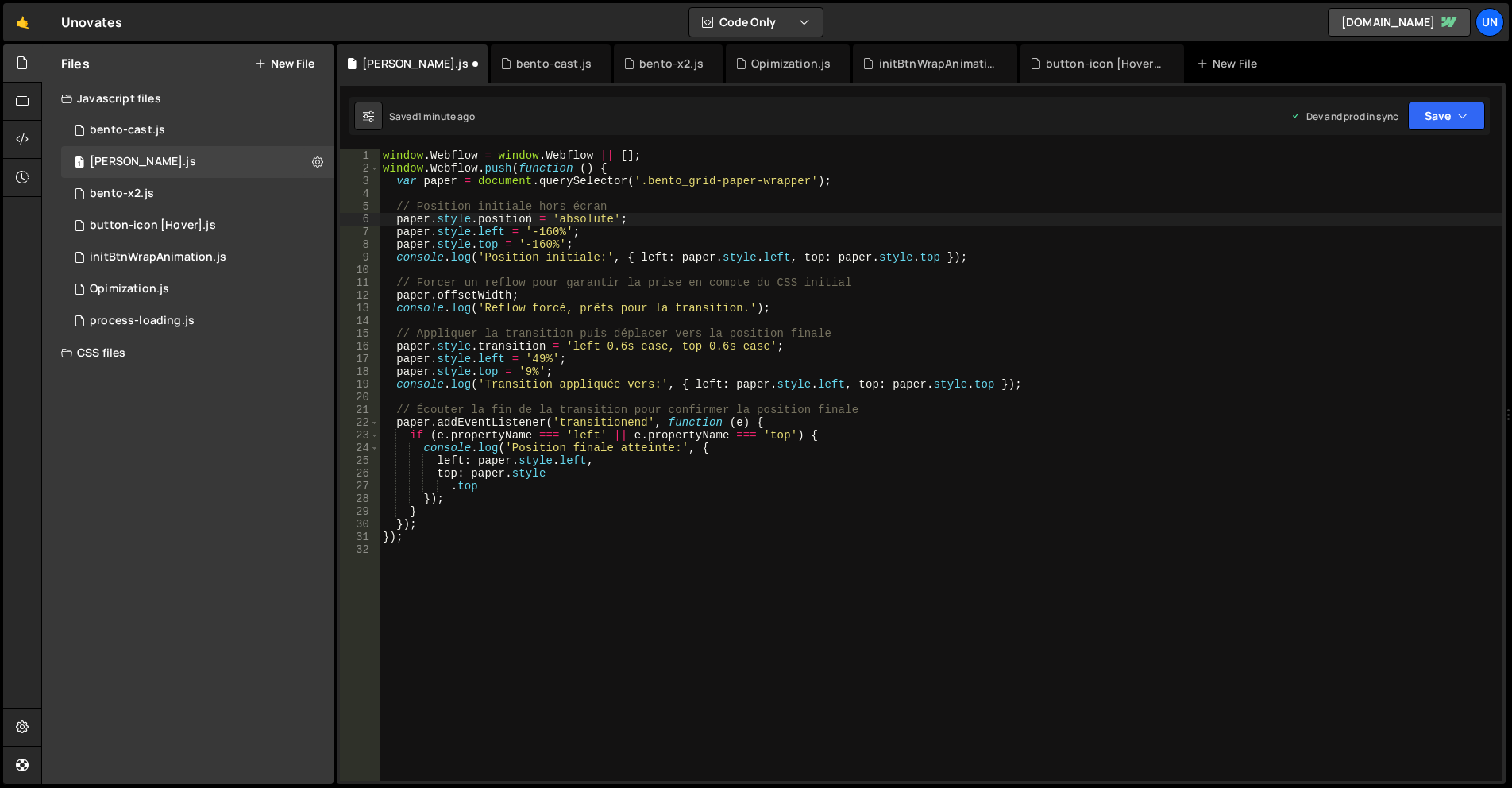
click at [1005, 333] on div "window . Webflow = window . Webflow || [ ] ; window . Webflow . push ( function…" at bounding box center [941, 477] width 1123 height 657
type textarea "});"
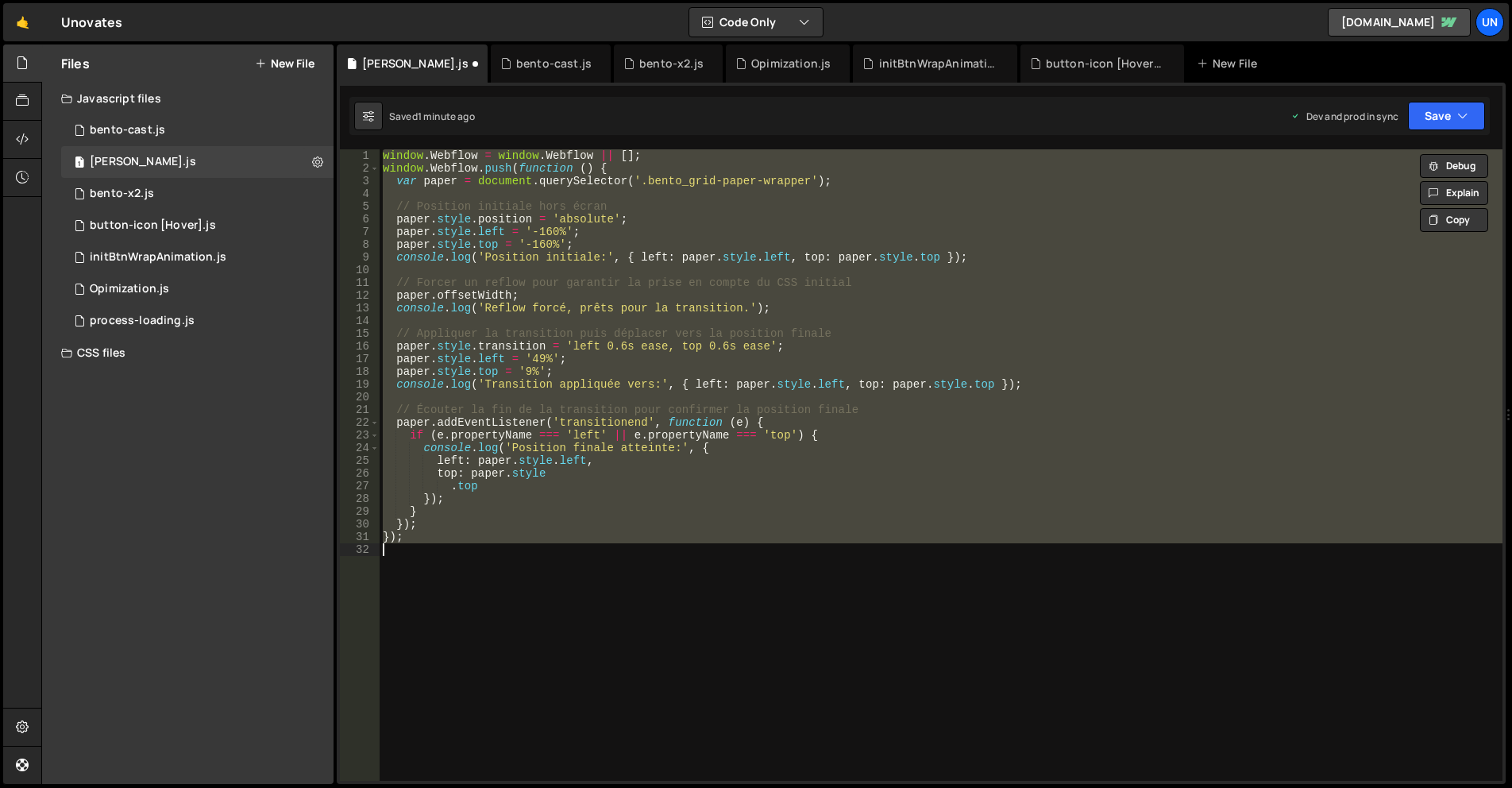
paste textarea
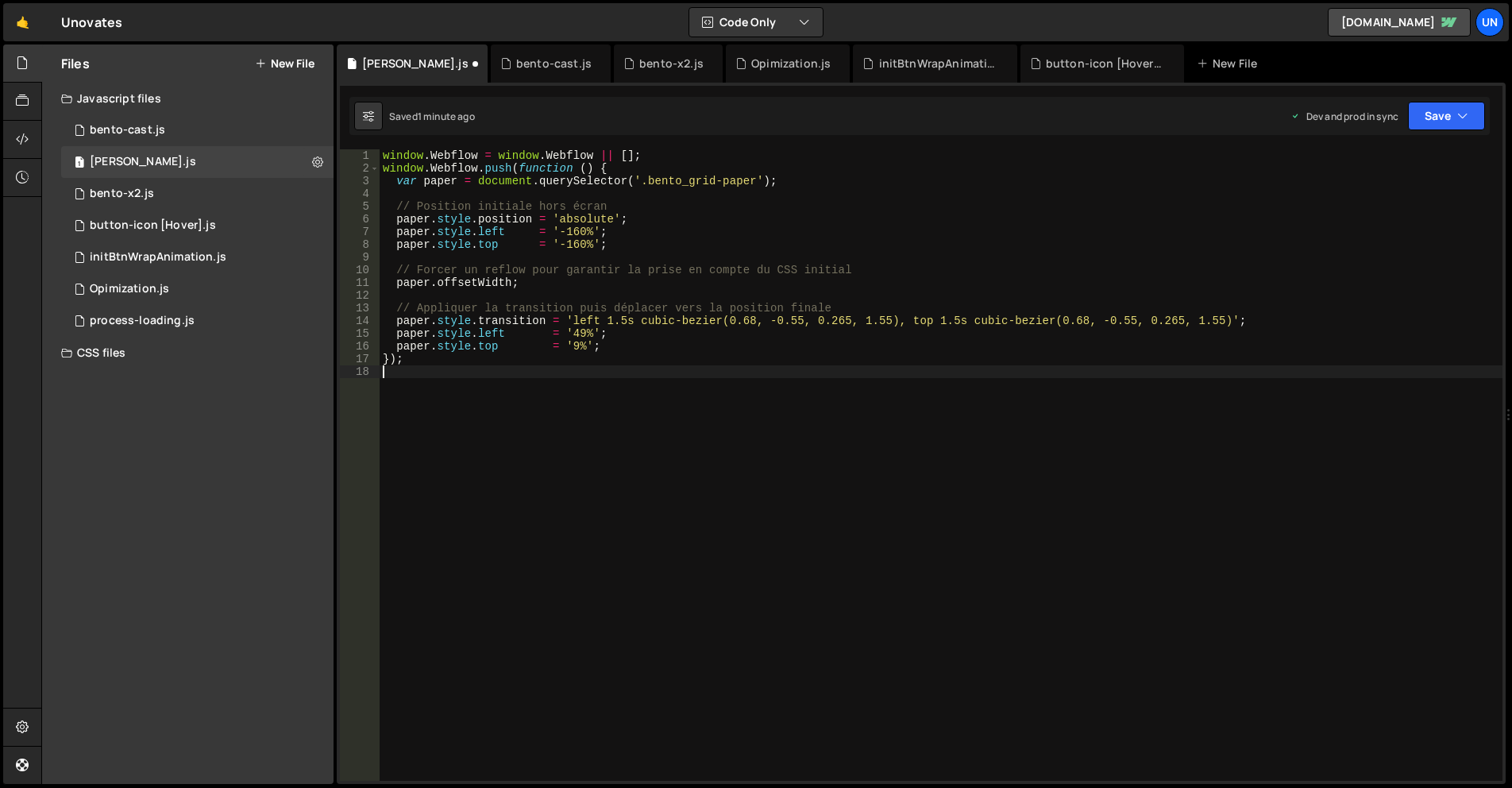
click at [748, 180] on div "window . Webflow = window . Webflow || [ ] ; window . Webflow . push ( function…" at bounding box center [941, 477] width 1123 height 657
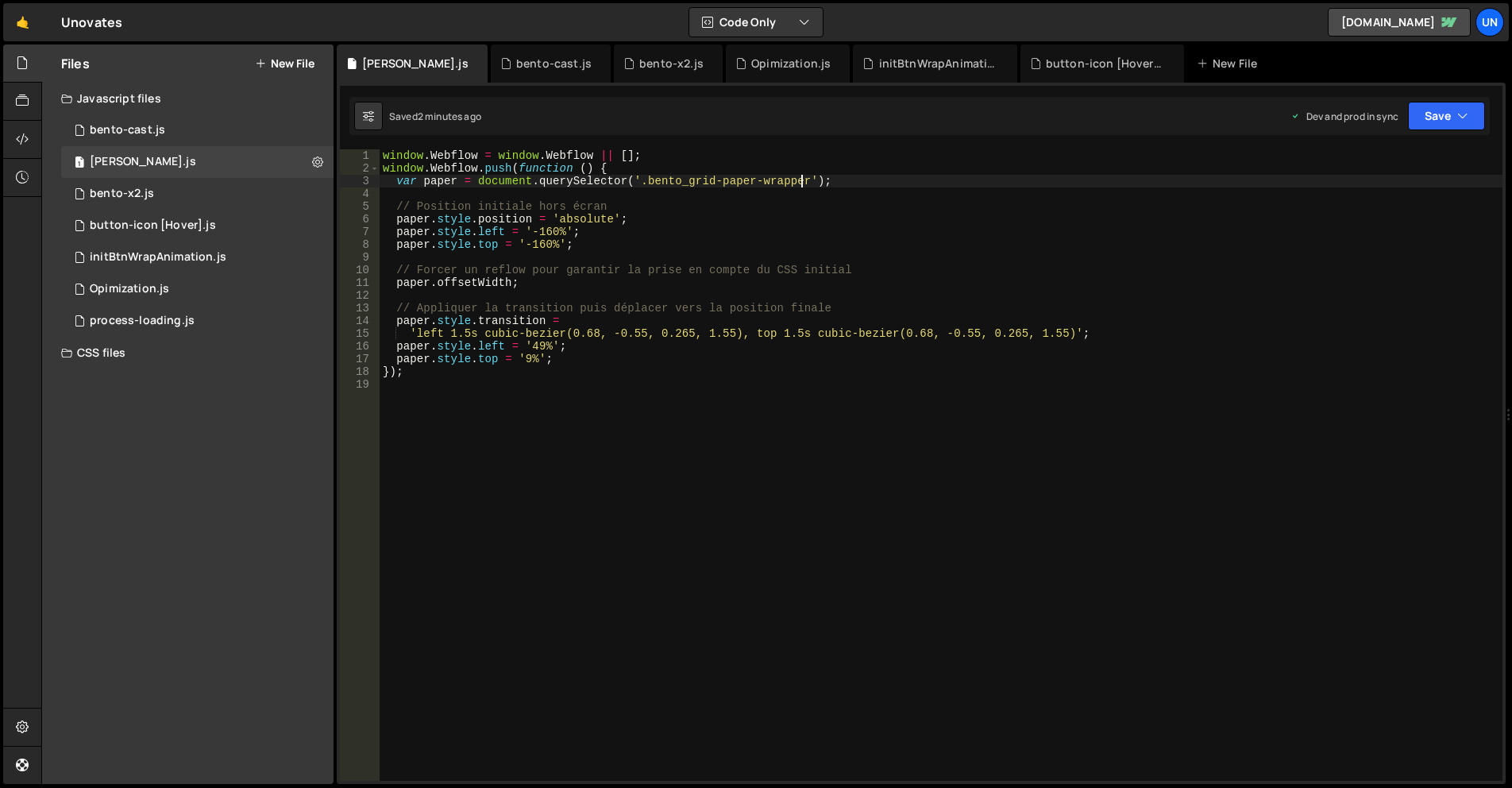
click at [535, 343] on div "window . Webflow = window . Webflow || [ ] ; window . Webflow . push ( function…" at bounding box center [941, 477] width 1123 height 657
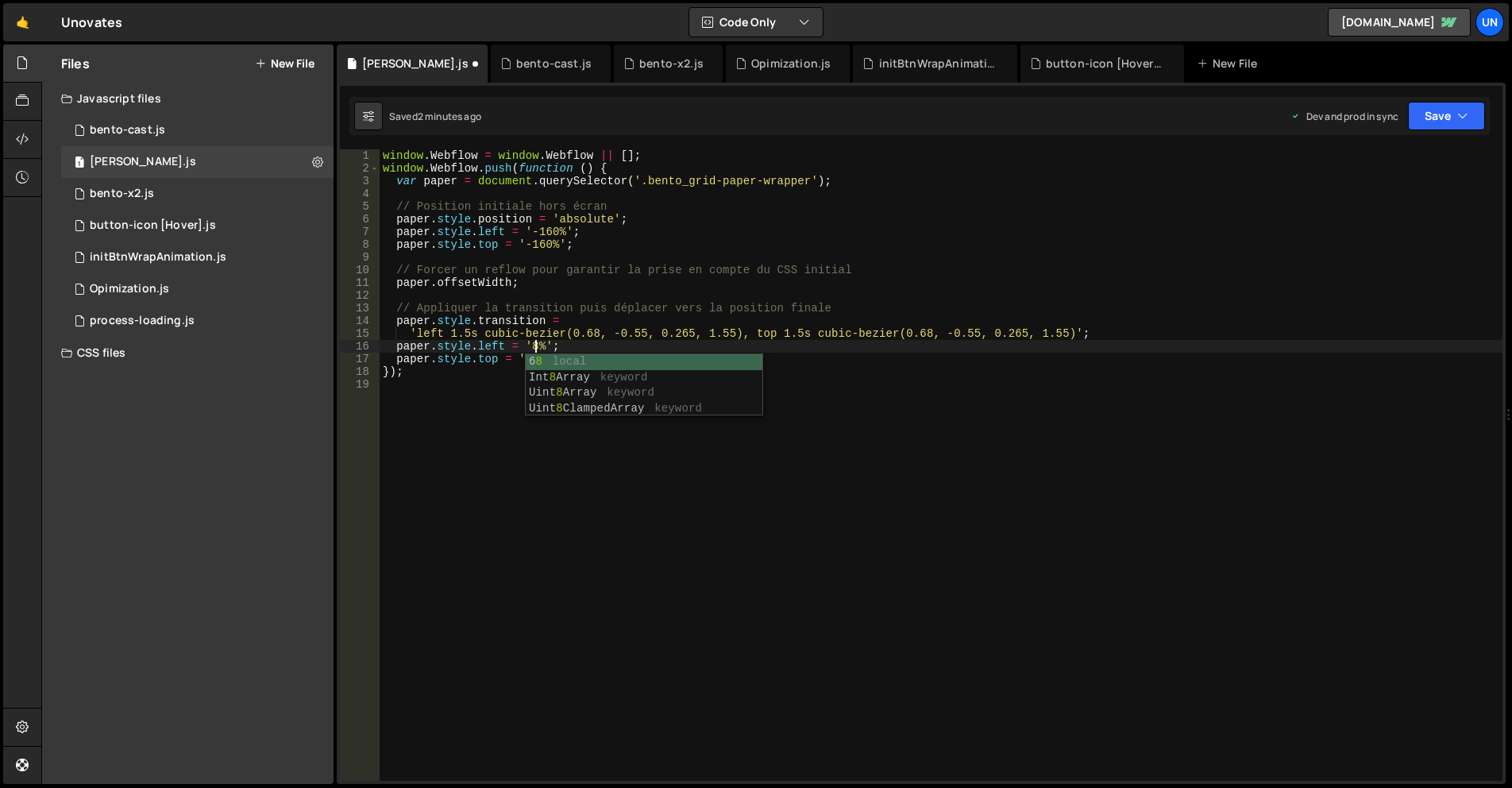
scroll to position [0, 11]
drag, startPoint x: 569, startPoint y: 318, endPoint x: 564, endPoint y: 327, distance: 10.3
click at [569, 318] on div "window . Webflow = window . Webflow || [ ] ; window . Webflow . push ( function…" at bounding box center [941, 477] width 1123 height 657
click at [527, 359] on div "window . Webflow = window . Webflow || [ ] ; window . Webflow . push ( function…" at bounding box center [941, 477] width 1123 height 657
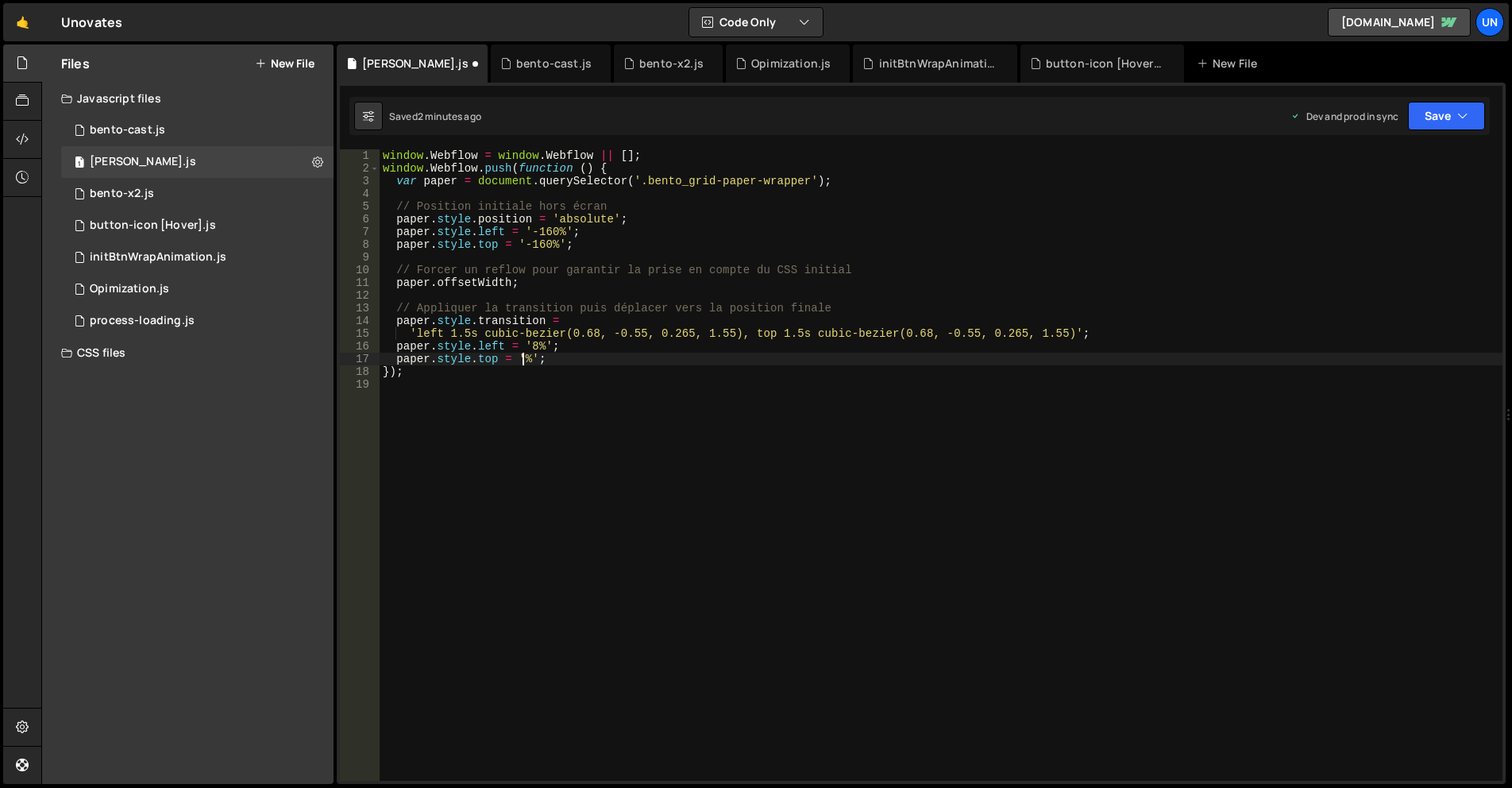
type textarea "[DOMAIN_NAME] = '3%';"
click at [633, 292] on div "window . Webflow = window . Webflow || [ ] ; window . Webflow . push ( function…" at bounding box center [941, 477] width 1123 height 657
click at [246, 513] on div "Files New File Javascript files 1 bento-cast.js 0 1 [PERSON_NAME].js 0 1 bento-…" at bounding box center [188, 414] width 292 height 740
